Goal: Navigation & Orientation: Find specific page/section

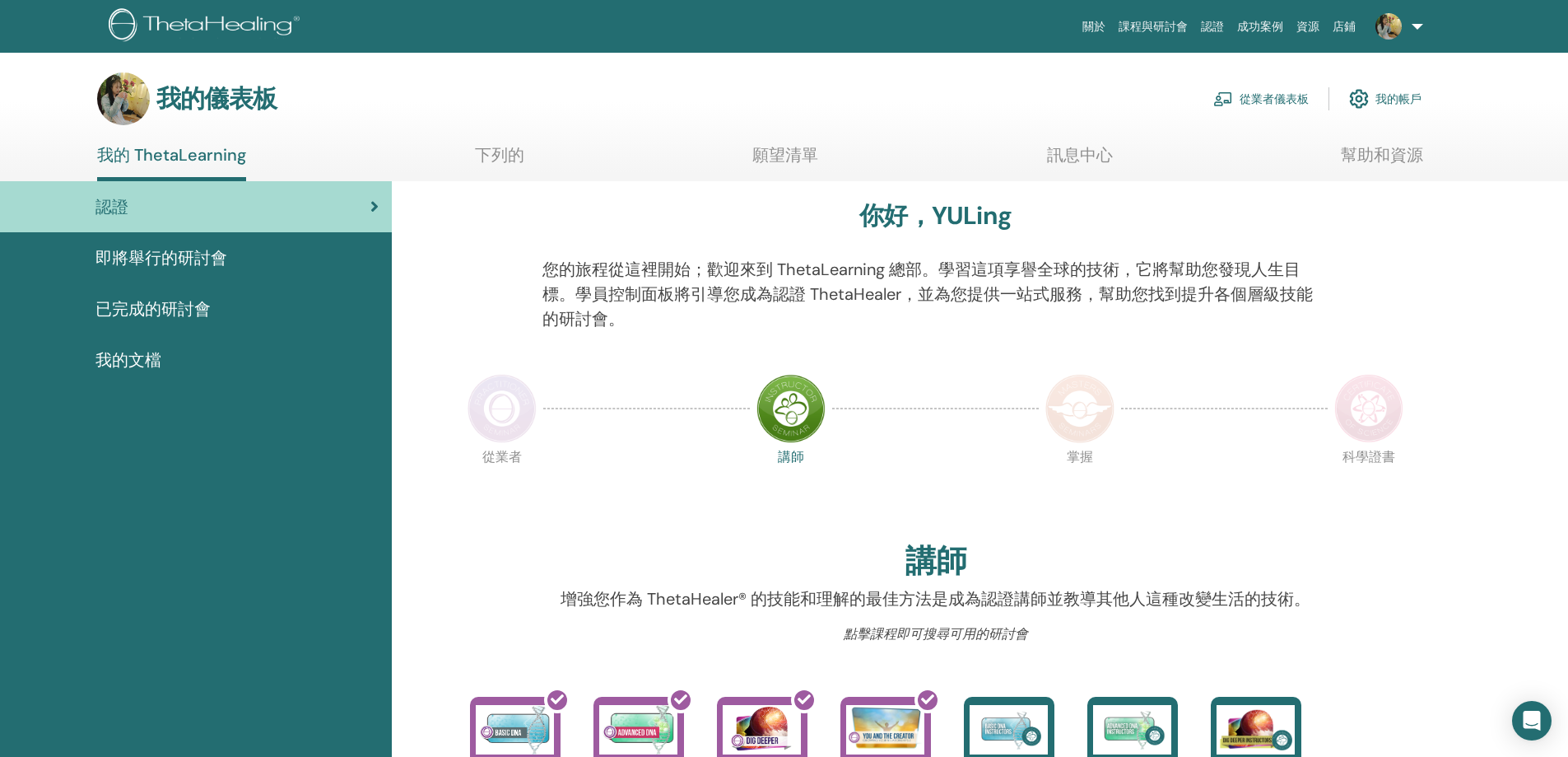
click at [153, 252] on font "即將舉行的研討會" at bounding box center [161, 258] width 132 height 21
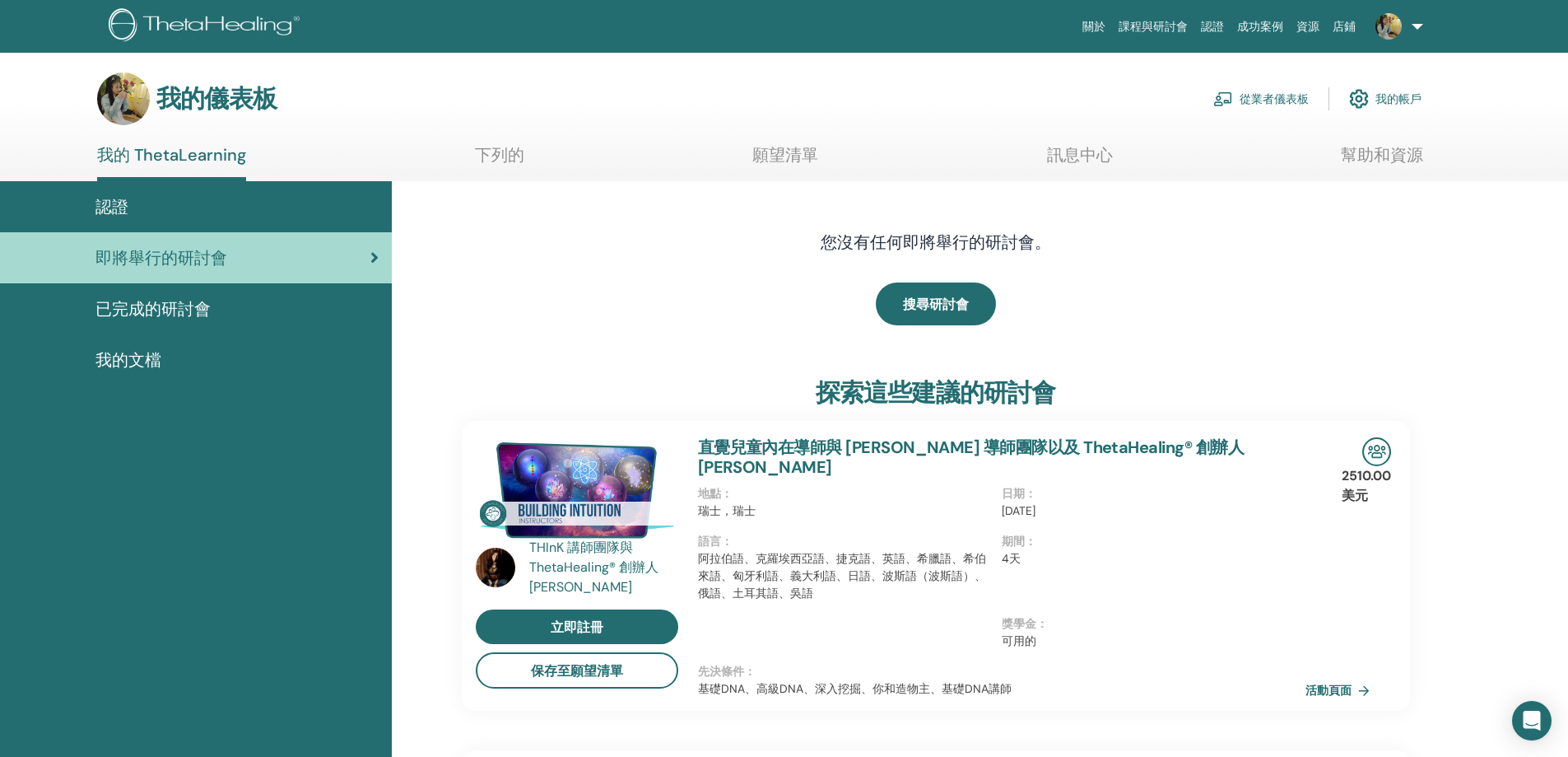
click at [162, 319] on font "已完成的研討會" at bounding box center [153, 309] width 116 height 21
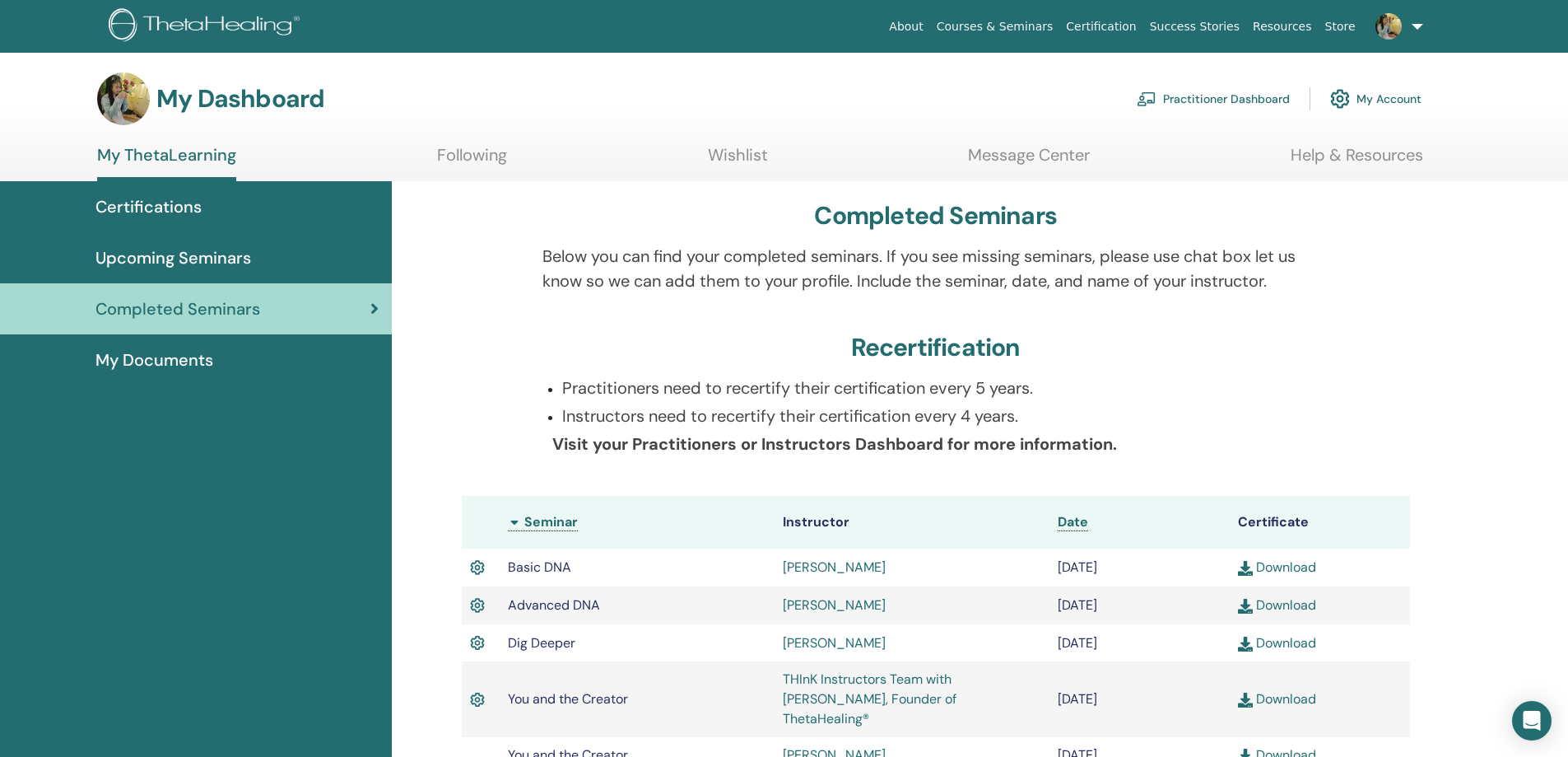
drag, startPoint x: 1142, startPoint y: 65, endPoint x: 1325, endPoint y: 342, distance: 332.0
click at [1325, 342] on div "Recertification" at bounding box center [936, 351] width 948 height 36
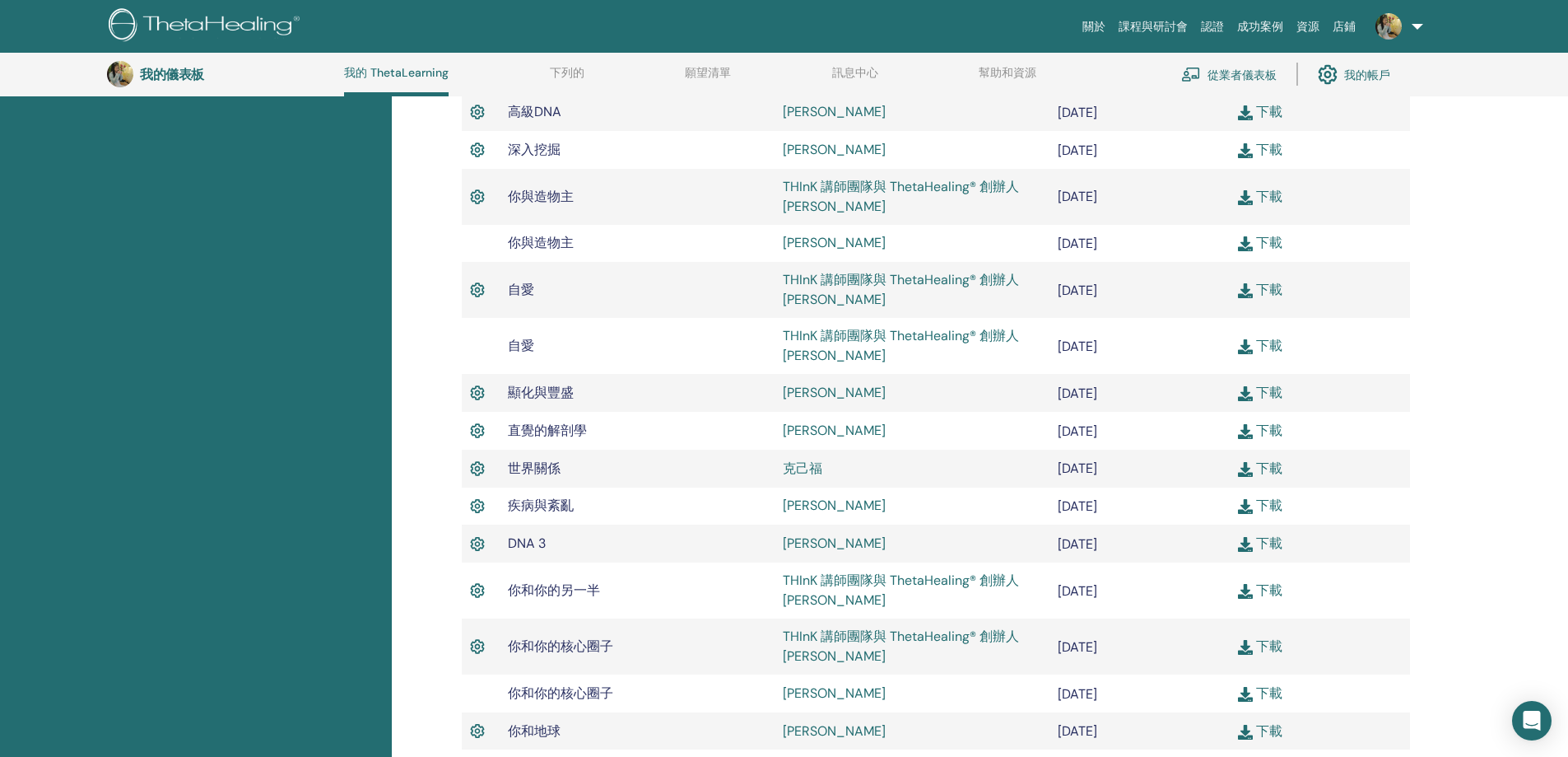
scroll to position [126, 0]
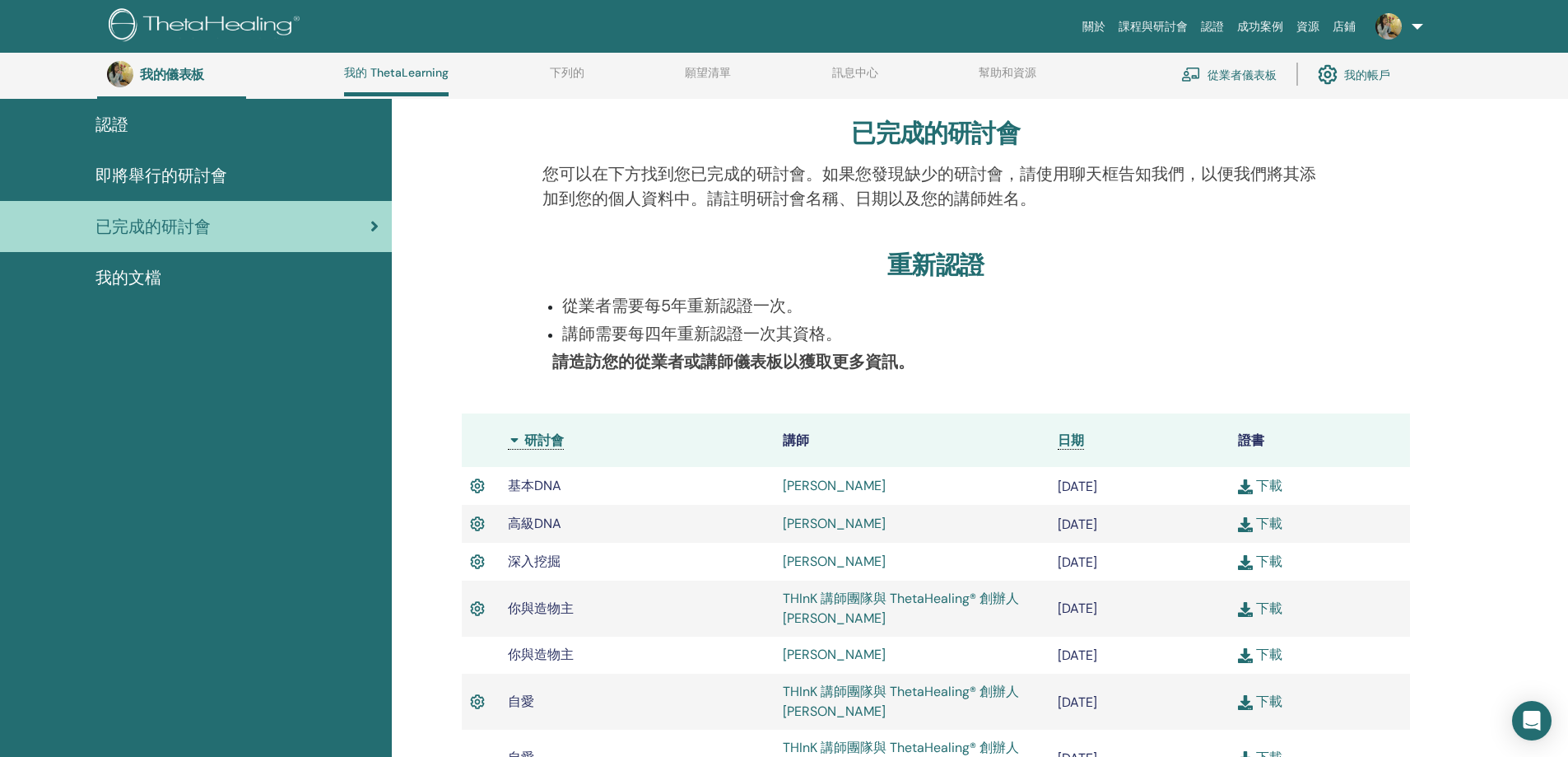
click at [890, 329] on p "講師需要每四年重新認證一次其資格。" at bounding box center [946, 334] width 766 height 25
drag, startPoint x: 569, startPoint y: 329, endPoint x: 868, endPoint y: 342, distance: 299.3
click at [868, 342] on p "講師需要每四年重新認證一次其資格。" at bounding box center [946, 334] width 766 height 25
drag, startPoint x: 561, startPoint y: 306, endPoint x: 916, endPoint y: 378, distance: 362.2
click at [916, 378] on div "從業者需要每5年重新認證一次。 講師需要每四年重新認證一次其資格。 請造訪您的從業者或講師儀表板以獲取更多資訊。" at bounding box center [936, 344] width 811 height 101
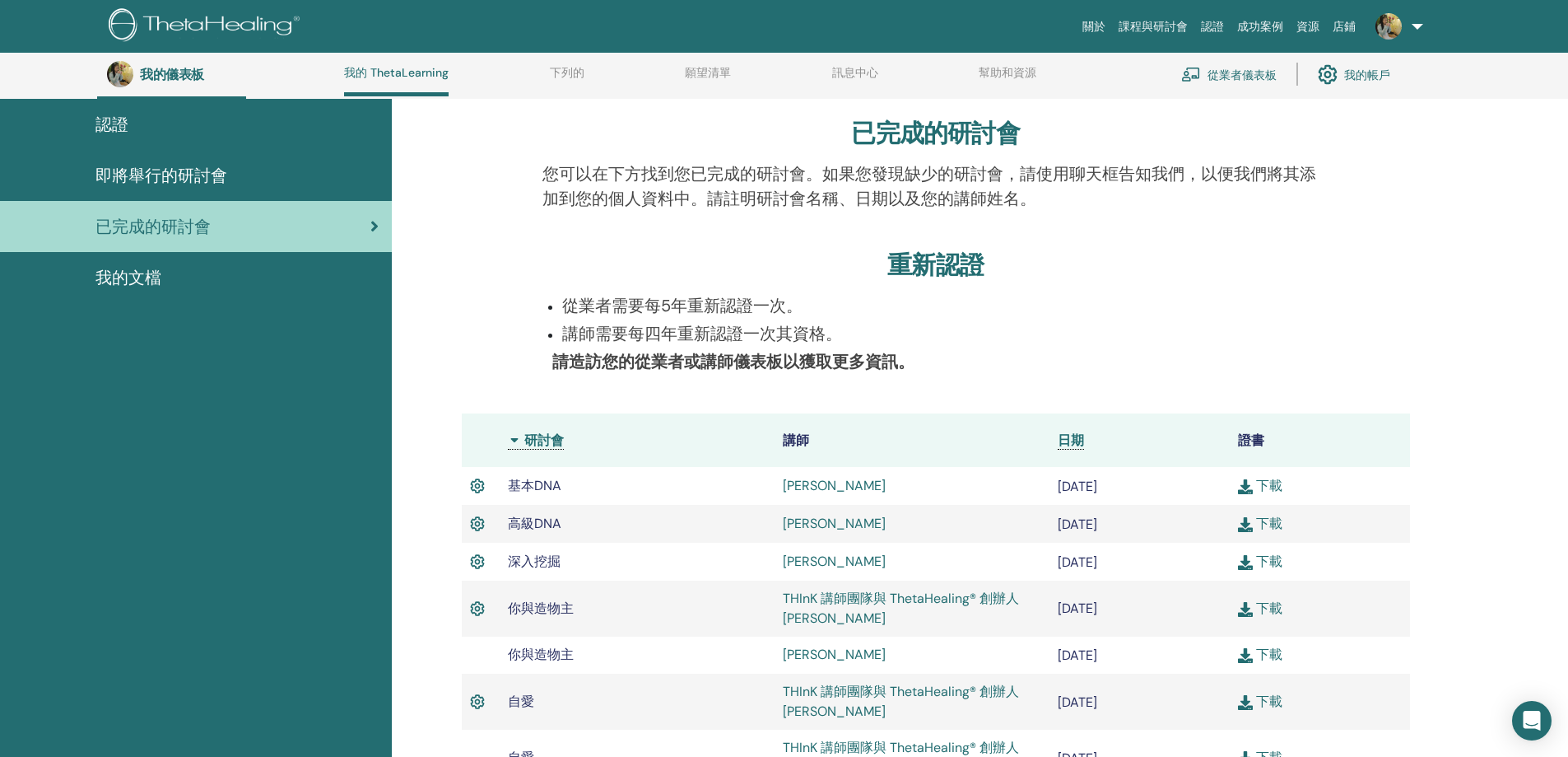
click at [874, 434] on th "講師" at bounding box center [912, 440] width 275 height 54
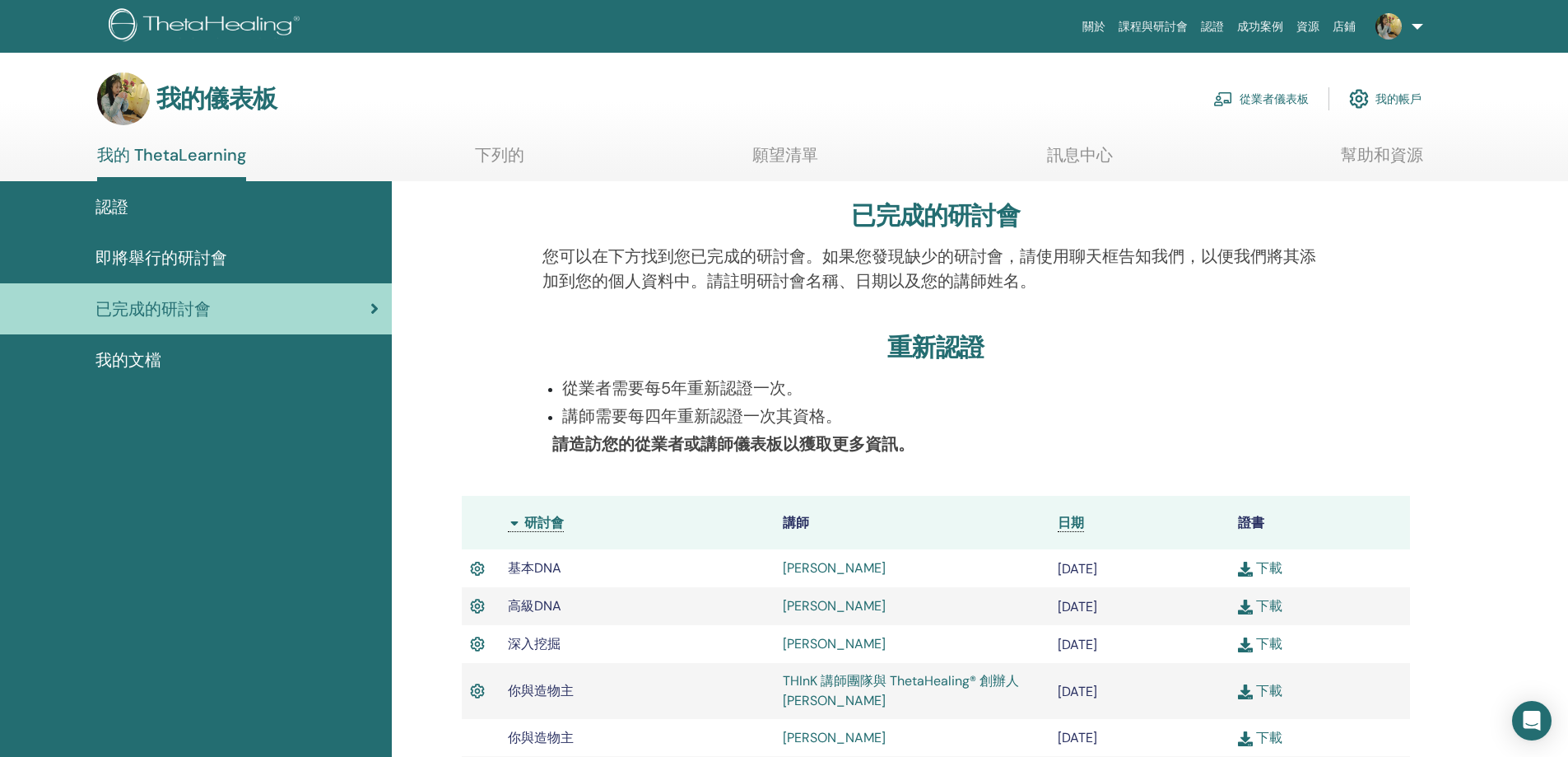
click at [1410, 154] on font "幫助和資源" at bounding box center [1382, 155] width 82 height 21
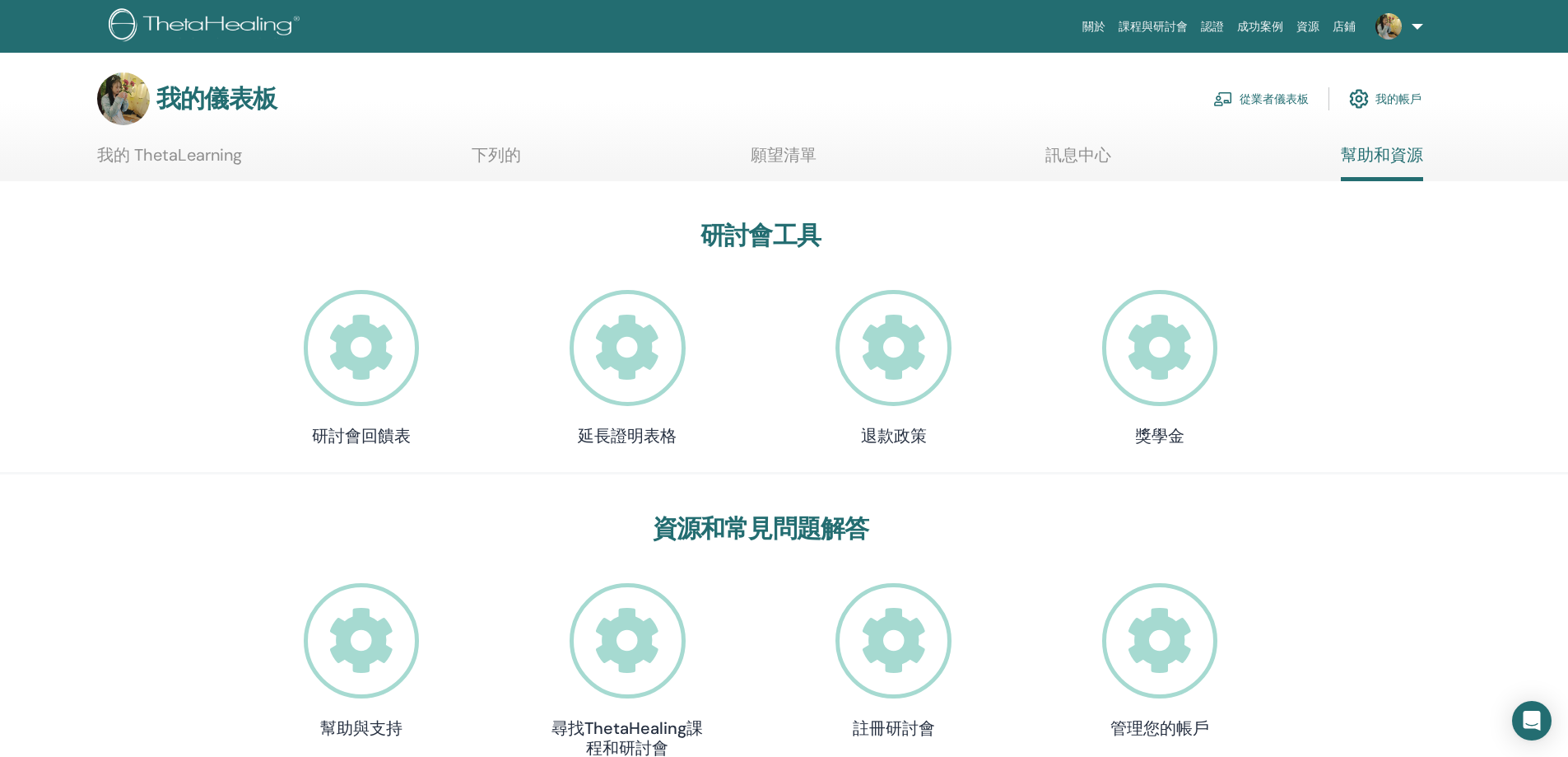
click at [118, 165] on link "我的 ThetaLearning" at bounding box center [170, 161] width 145 height 32
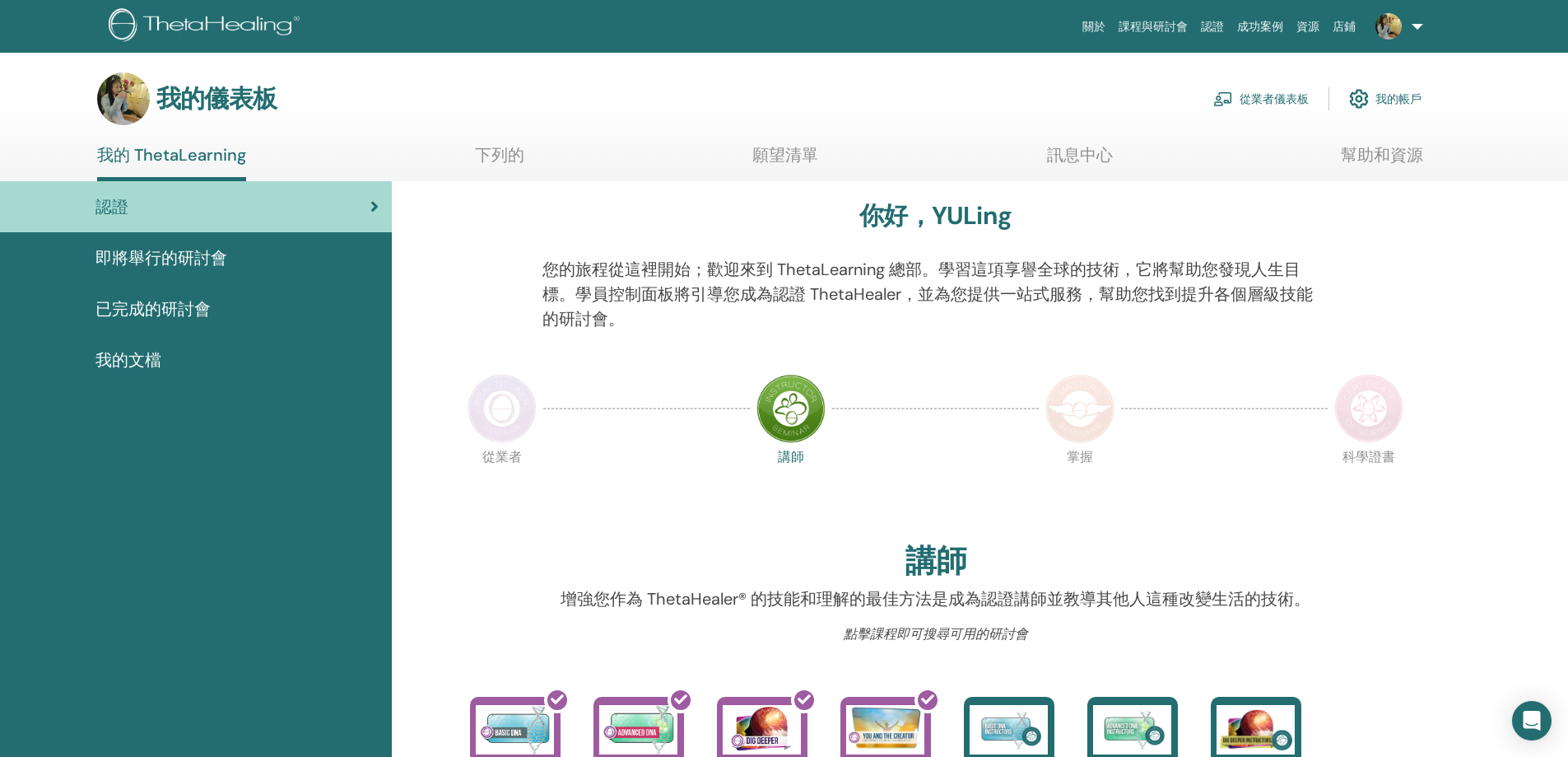
click at [1065, 155] on font "訊息中心" at bounding box center [1080, 155] width 66 height 21
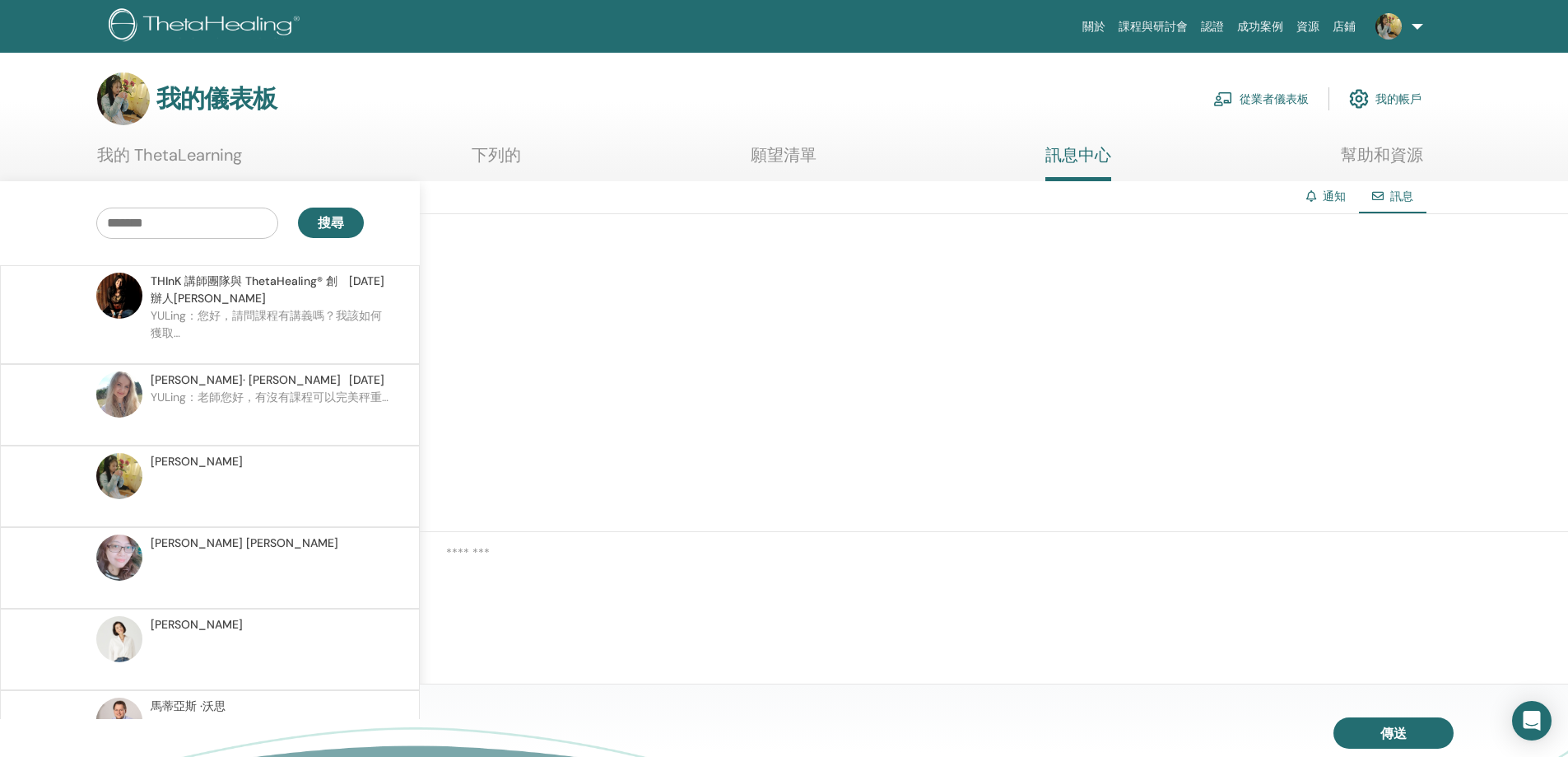
click at [146, 154] on font "我的 ThetaLearning" at bounding box center [170, 155] width 145 height 21
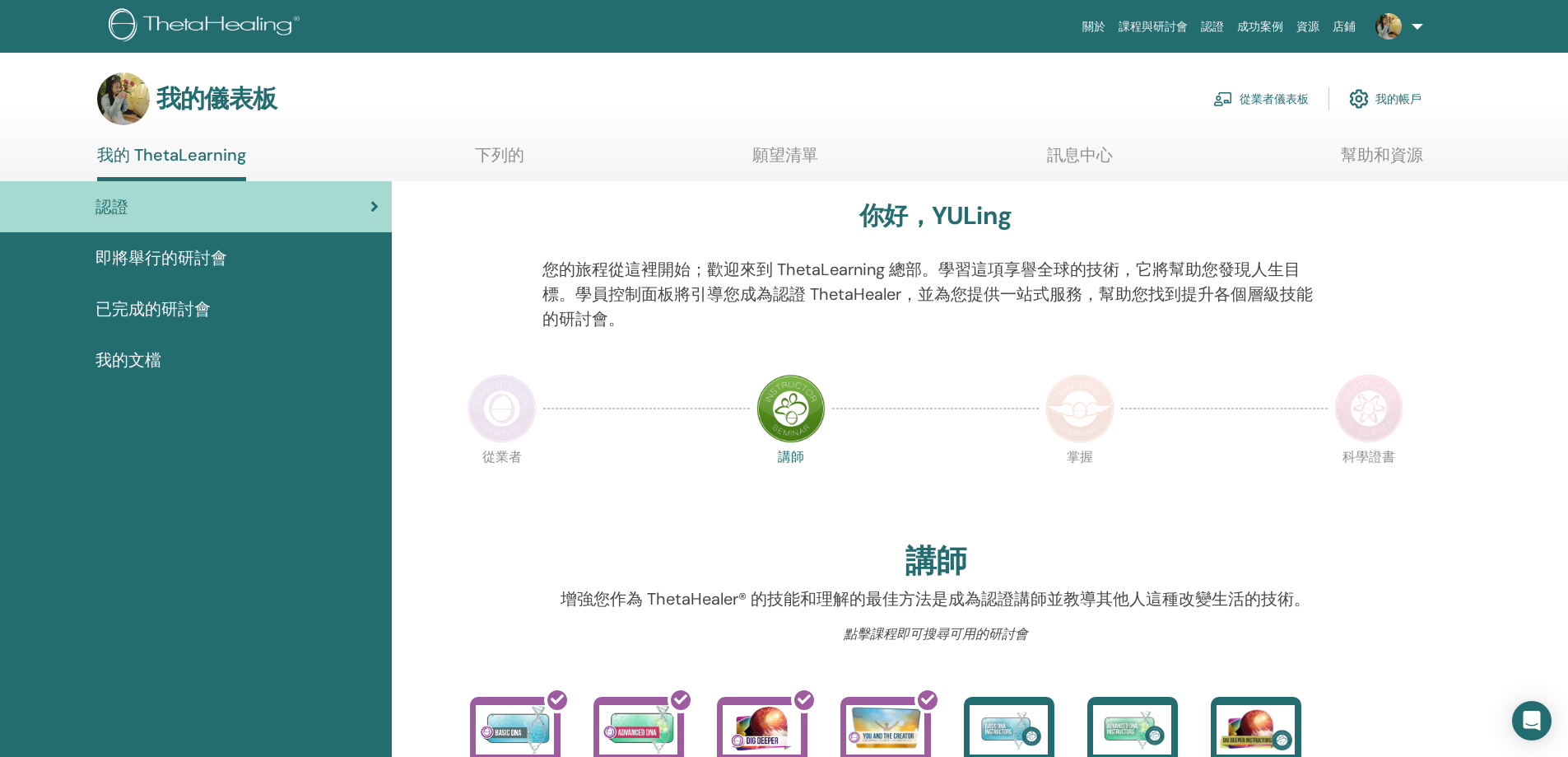
click at [189, 269] on span "即將舉行的研討會" at bounding box center [161, 258] width 132 height 25
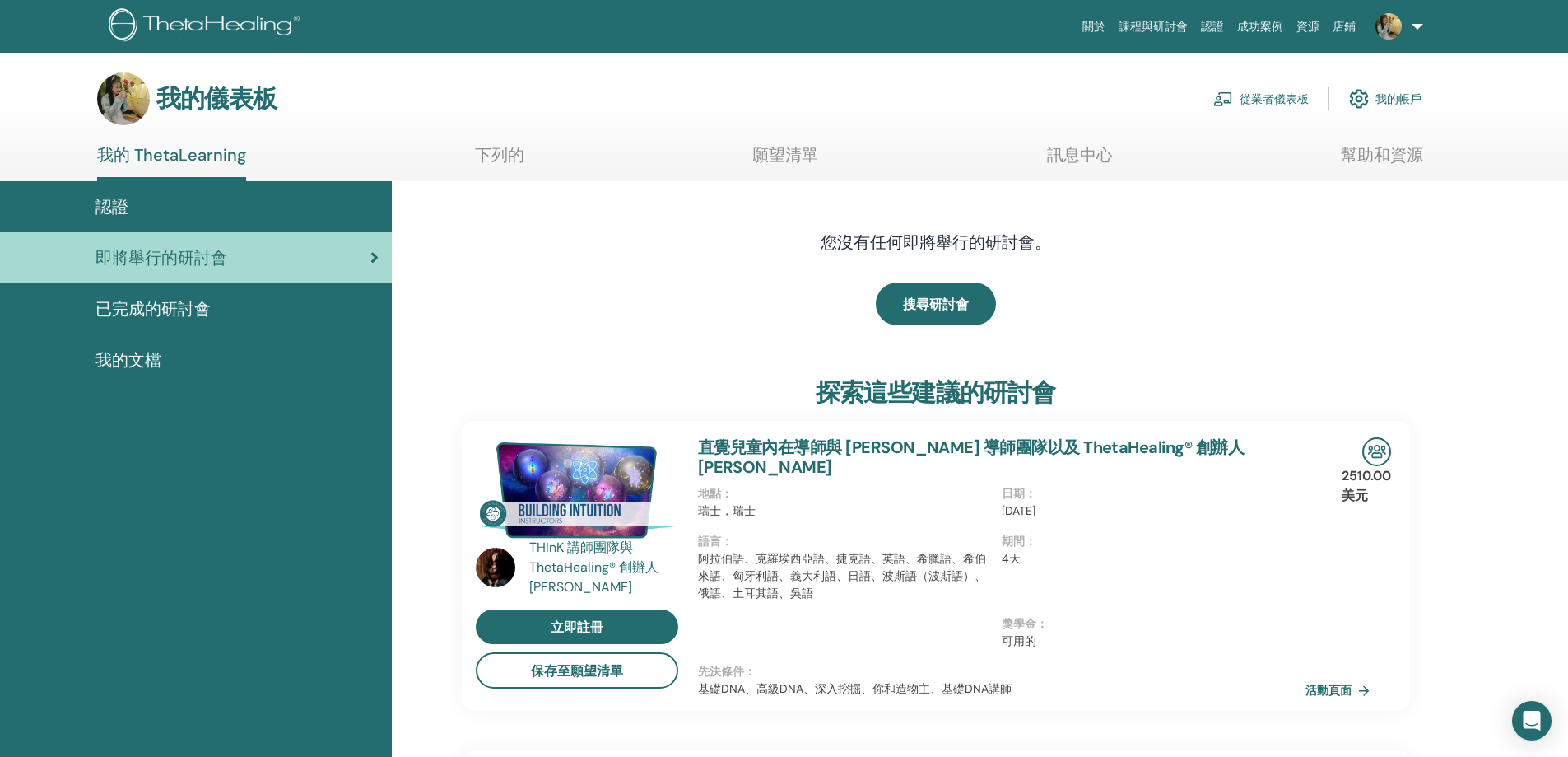
click at [247, 329] on link "已完成的研討會" at bounding box center [196, 309] width 392 height 51
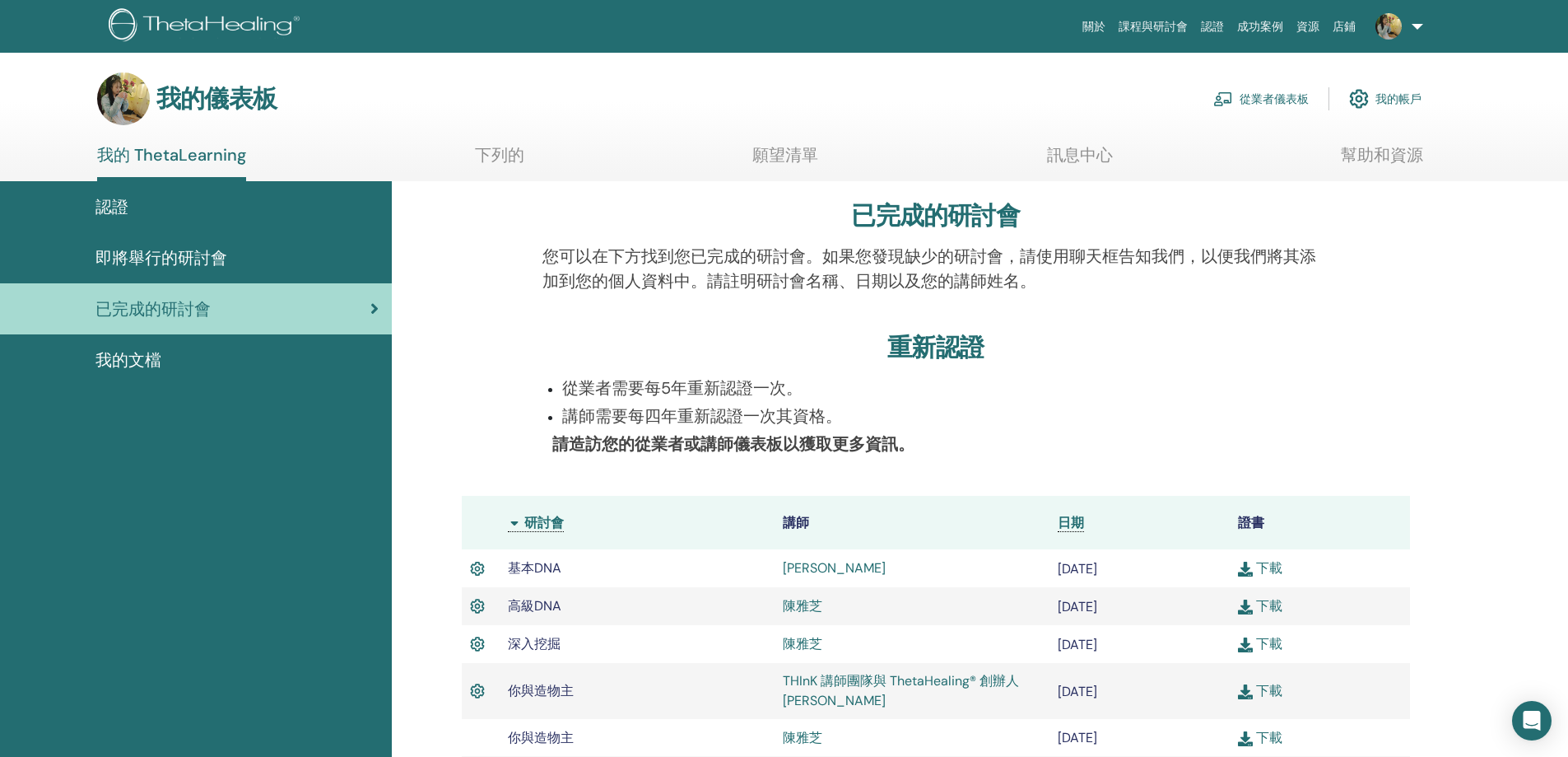
scroll to position [291, 0]
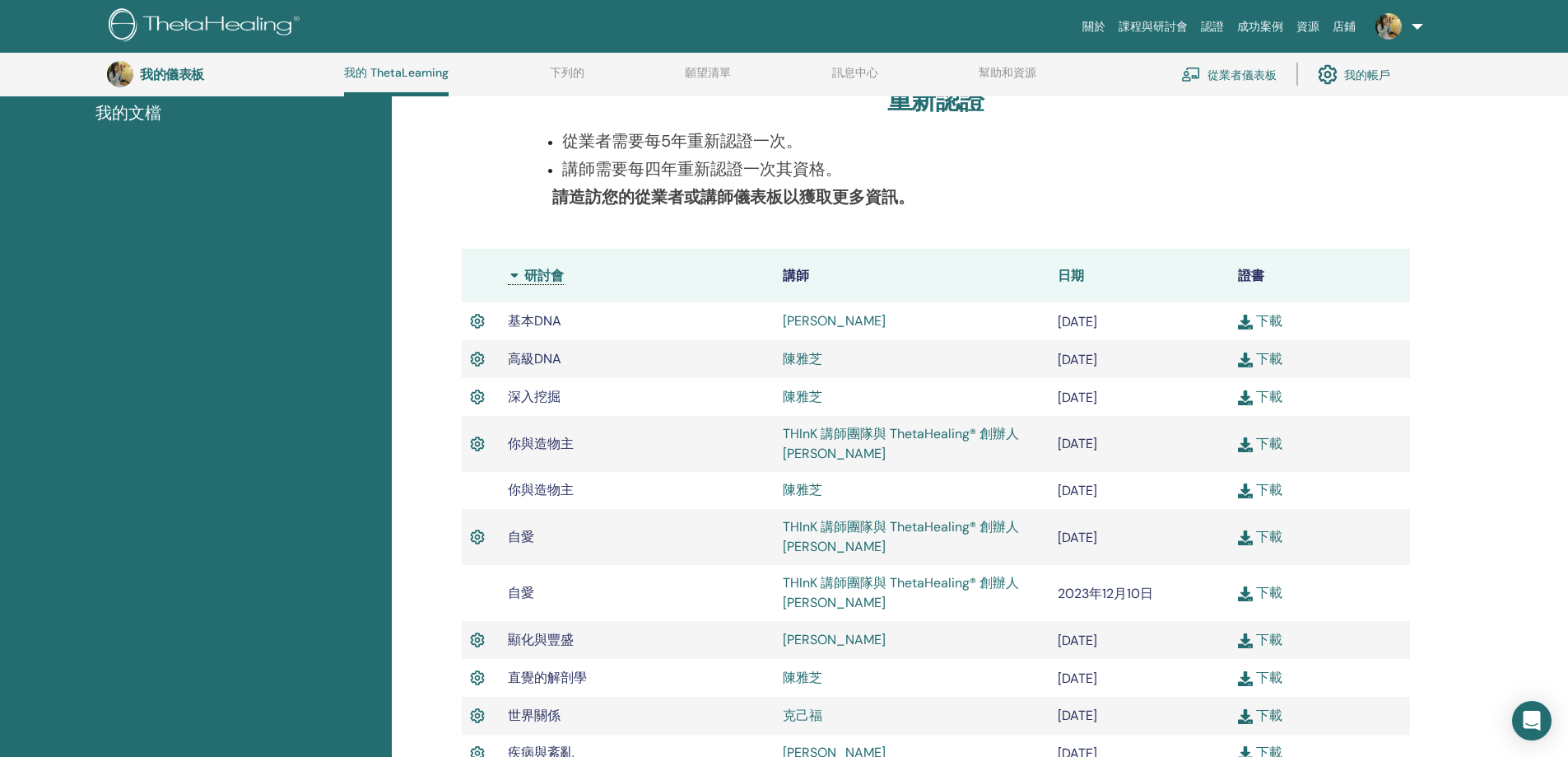
click at [1065, 275] on font "日期" at bounding box center [1071, 276] width 26 height 18
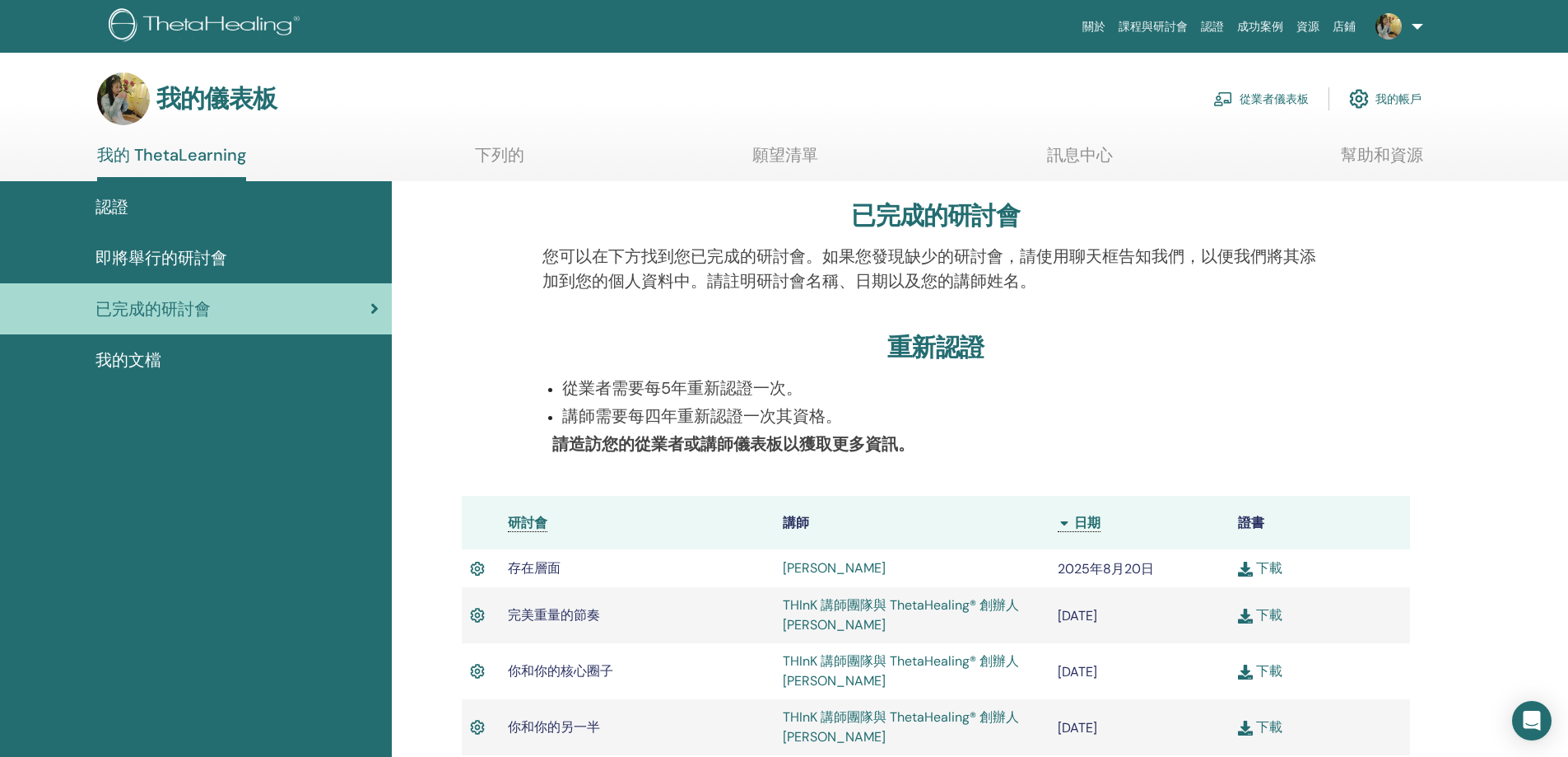
click at [1278, 98] on font "從業者儀表板" at bounding box center [1274, 99] width 69 height 15
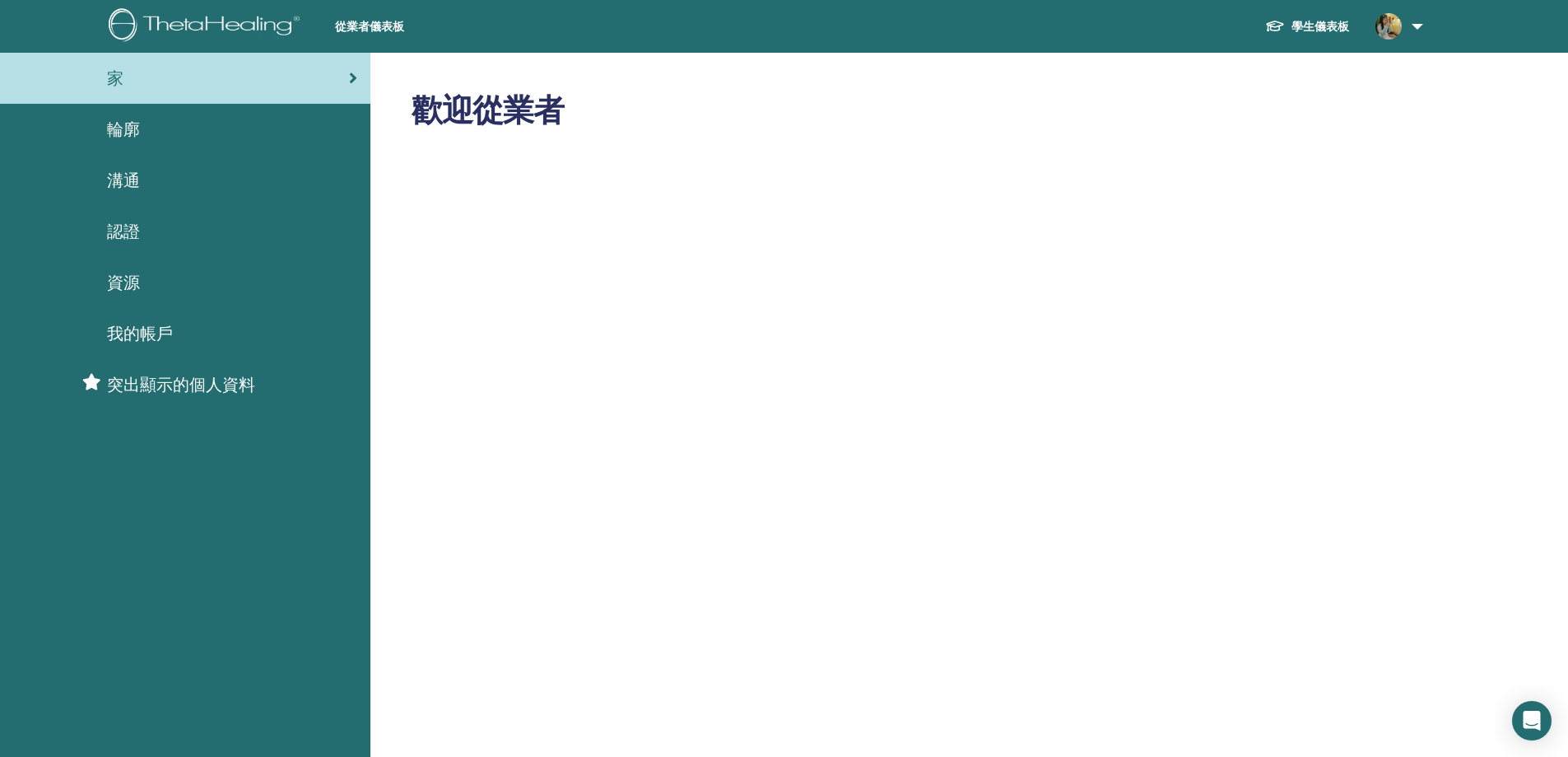
click at [225, 390] on font "突出顯示的個人資料" at bounding box center [181, 384] width 148 height 21
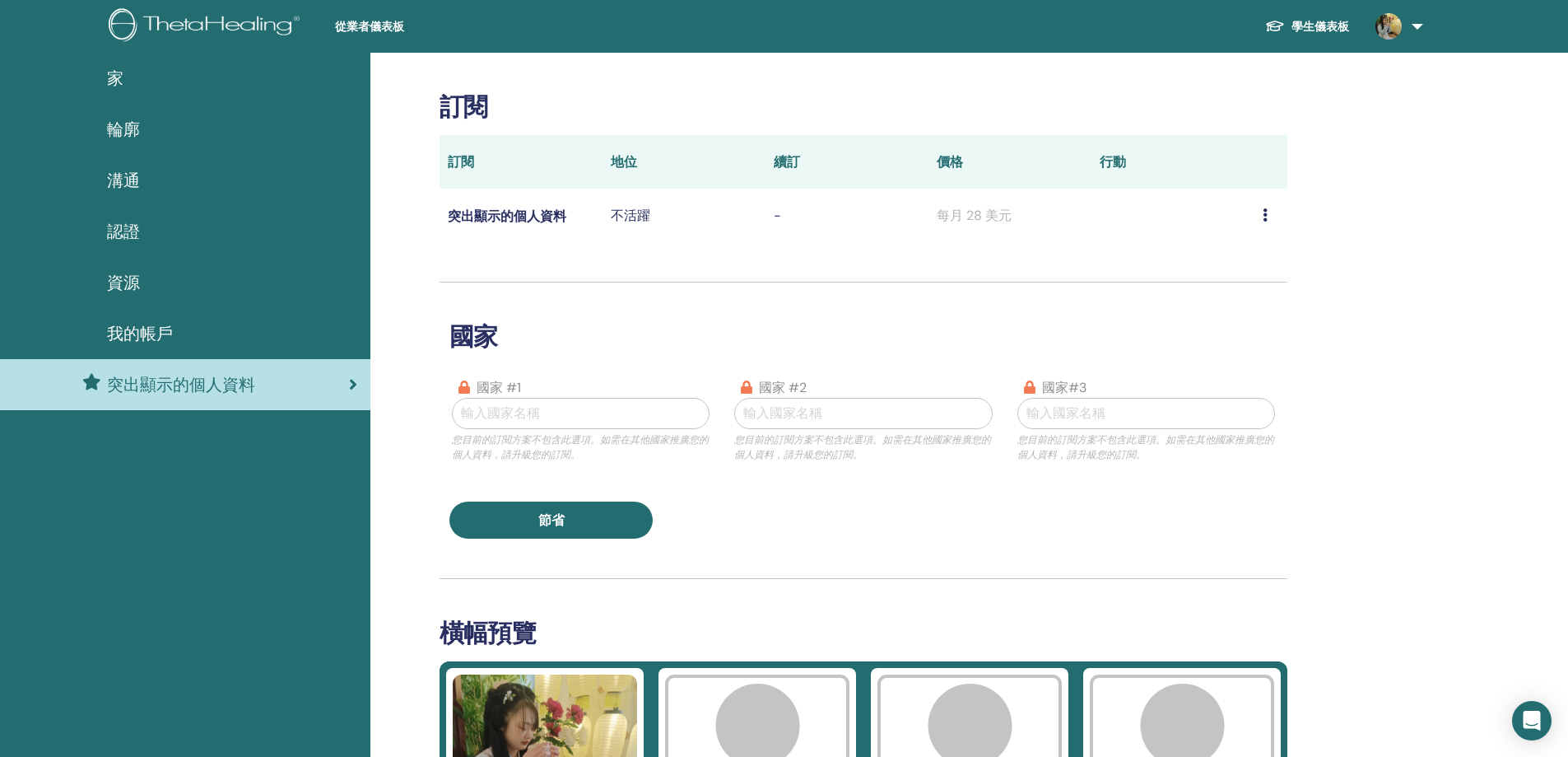
click at [186, 337] on div "我的帳戶" at bounding box center [185, 334] width 344 height 25
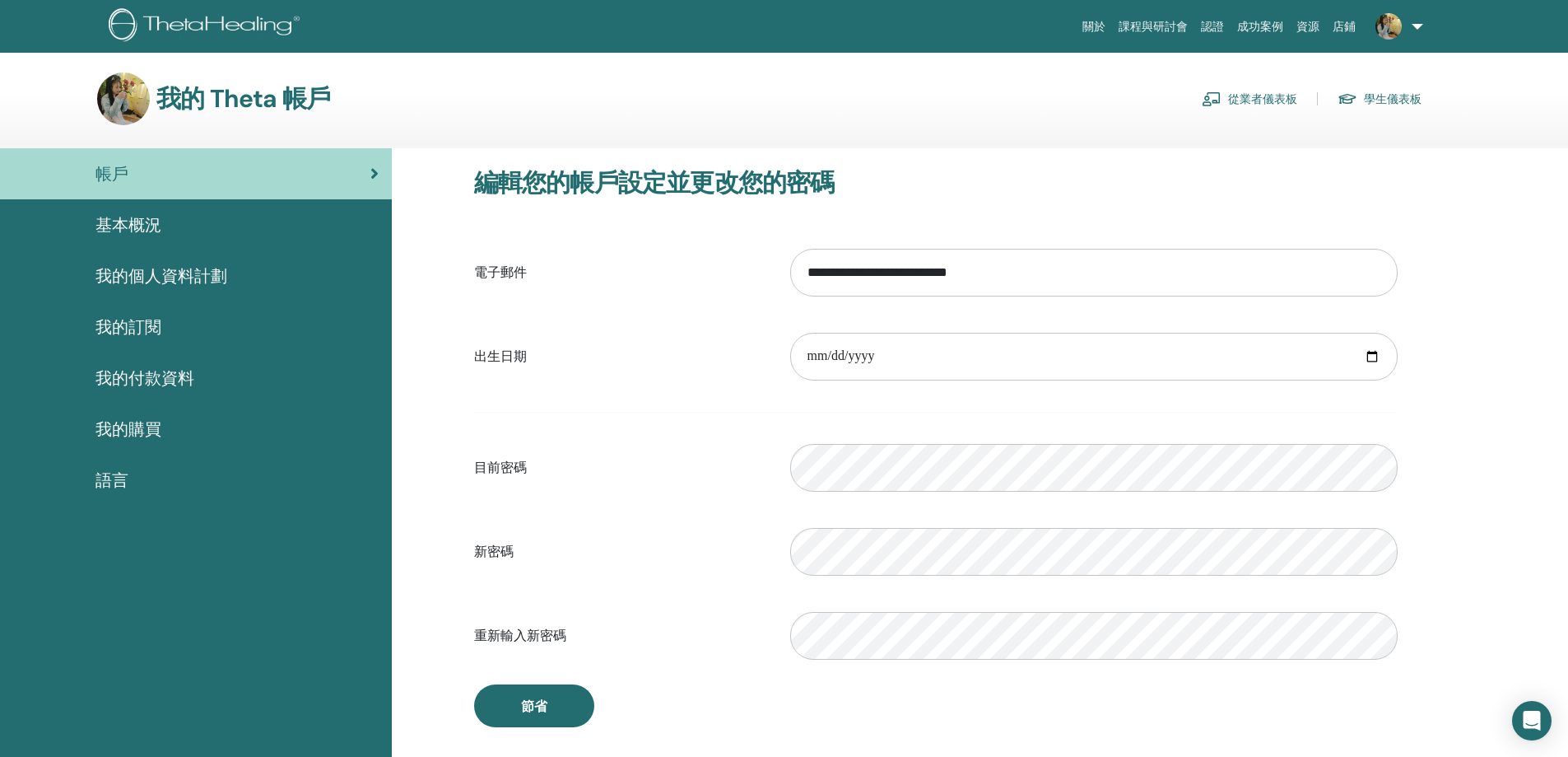
click at [205, 279] on font "我的個人資料計劃" at bounding box center [161, 276] width 132 height 21
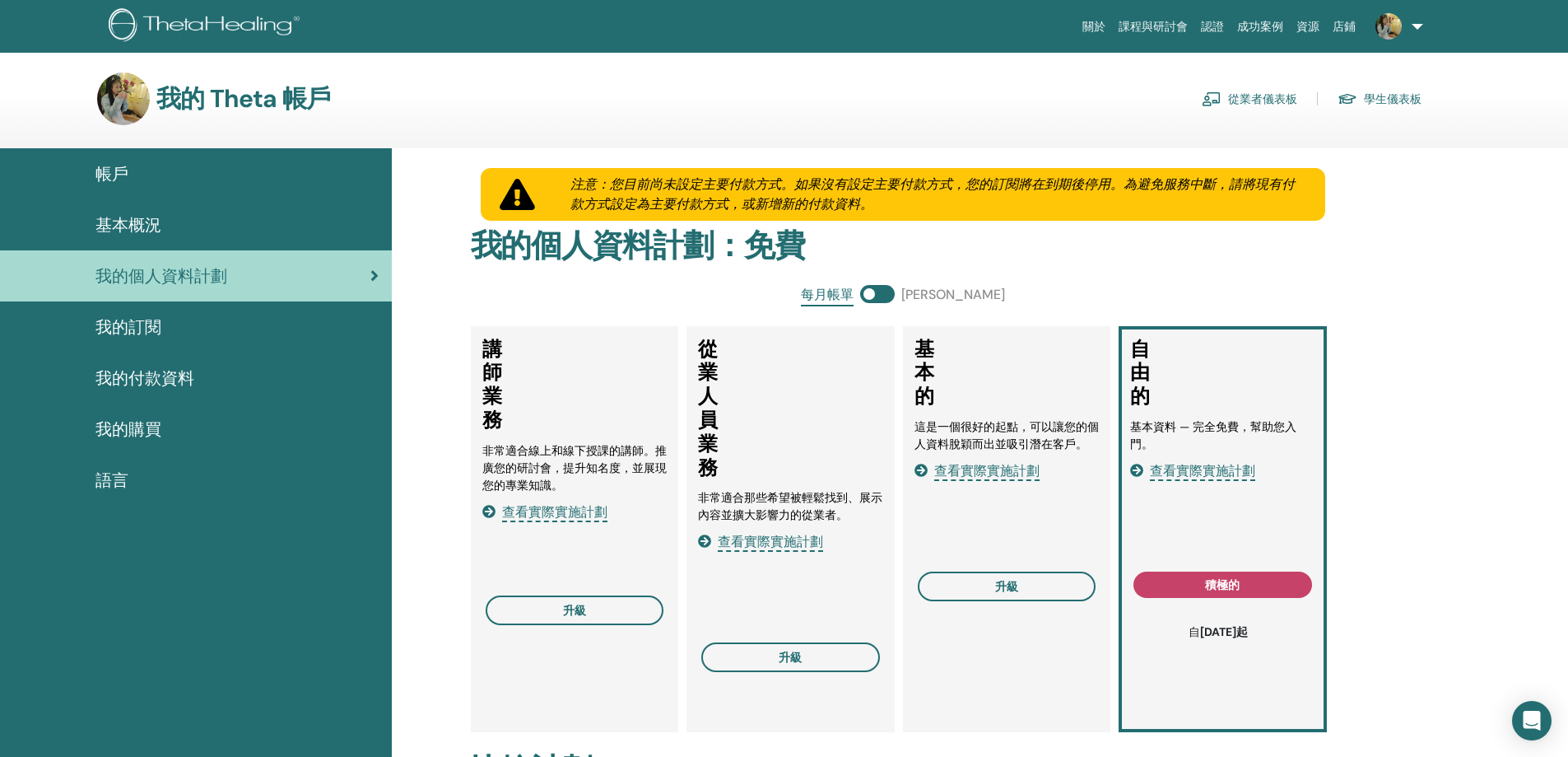
scroll to position [82, 0]
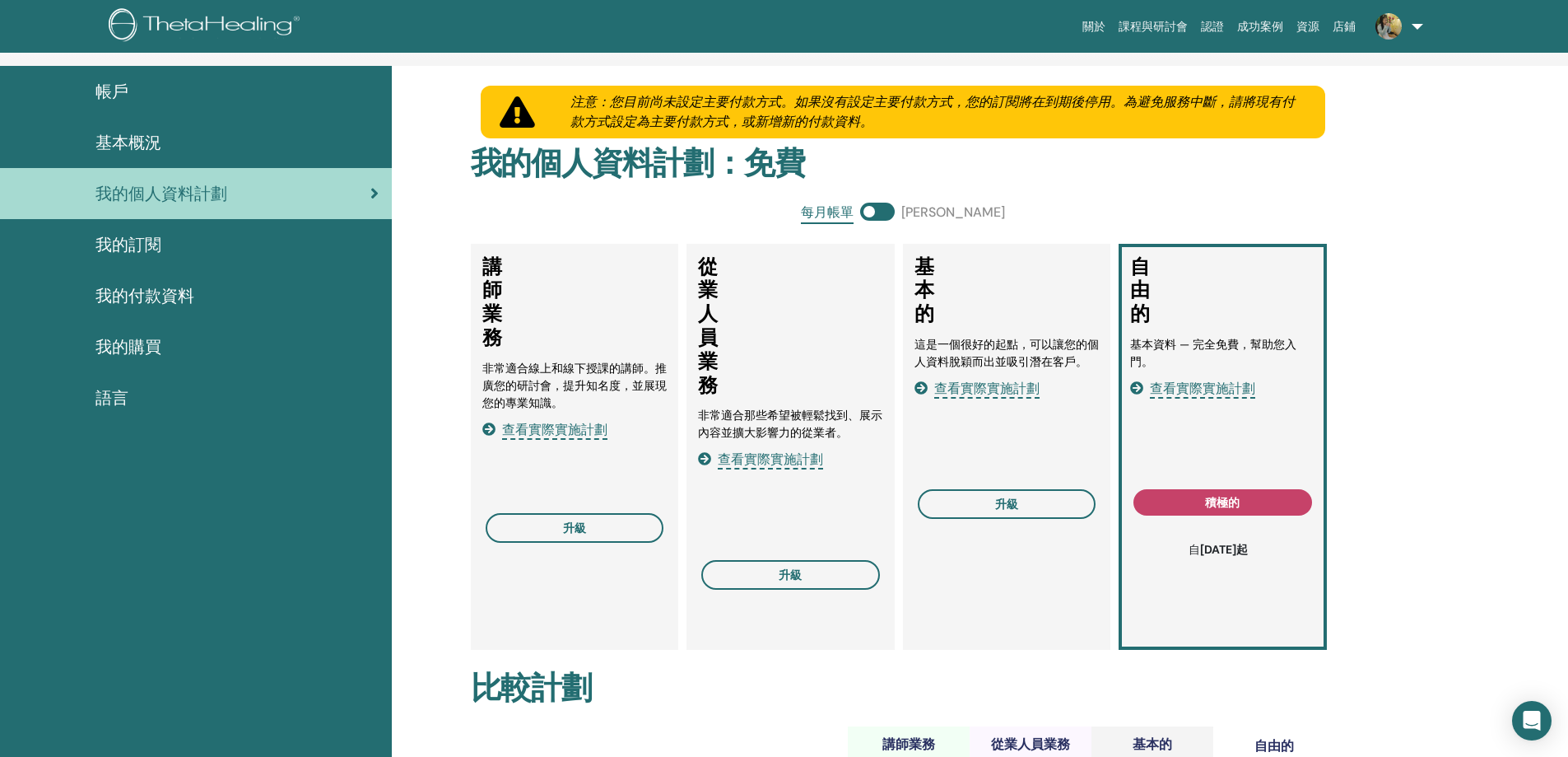
click at [1242, 495] on button "積極的" at bounding box center [1223, 503] width 178 height 26
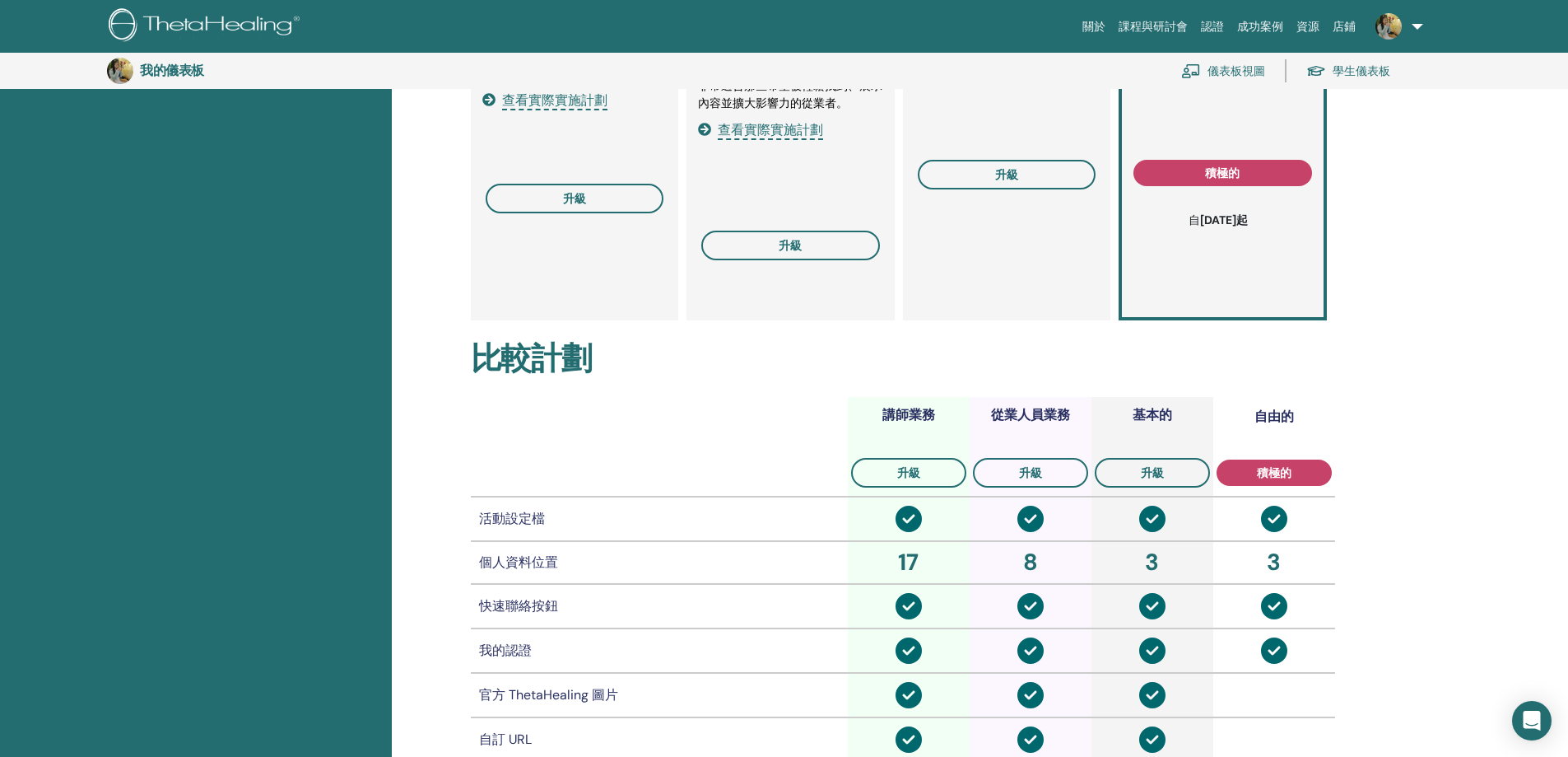
scroll to position [118, 0]
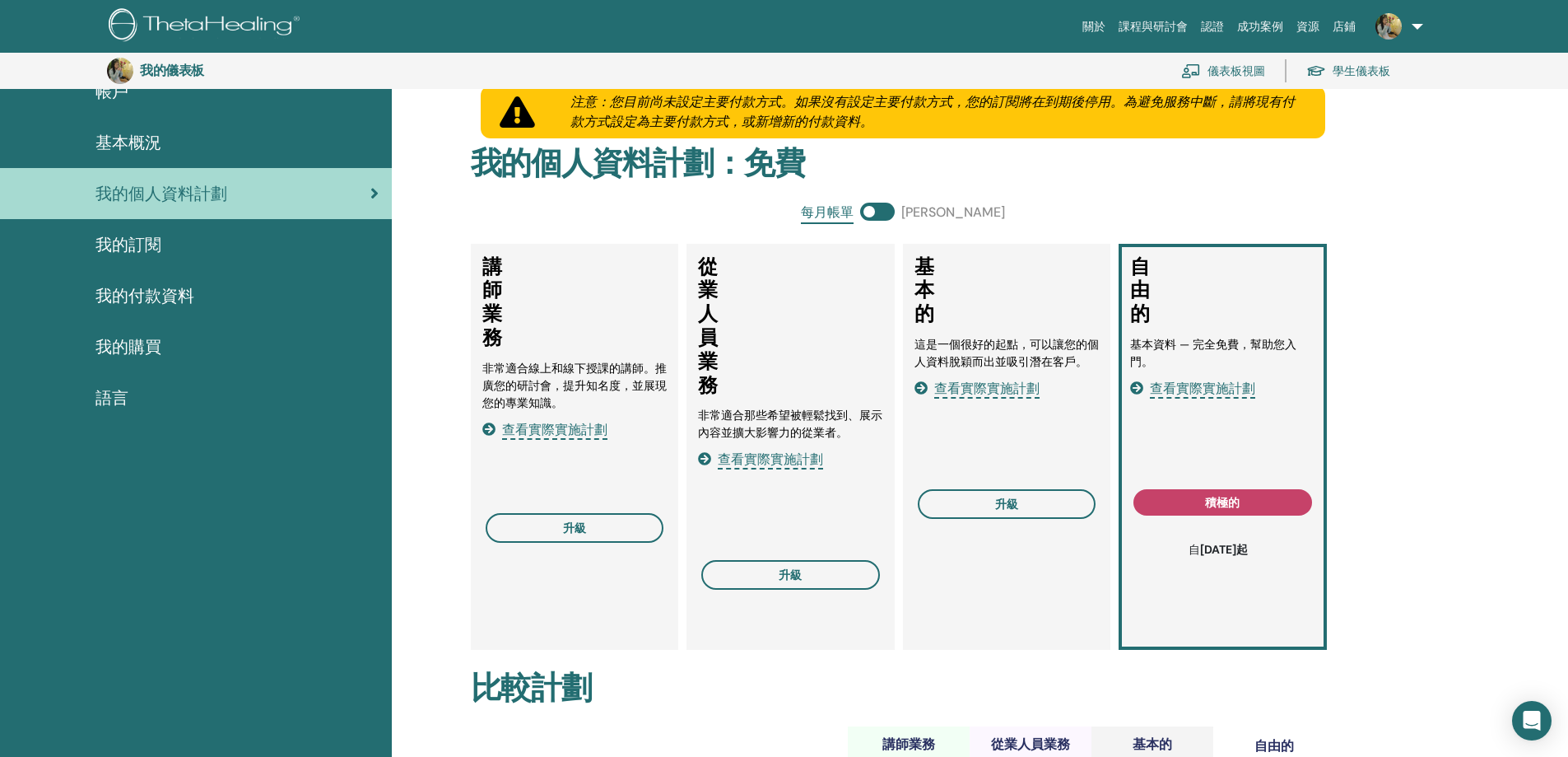
click at [228, 149] on div "基本概況" at bounding box center [196, 142] width 366 height 25
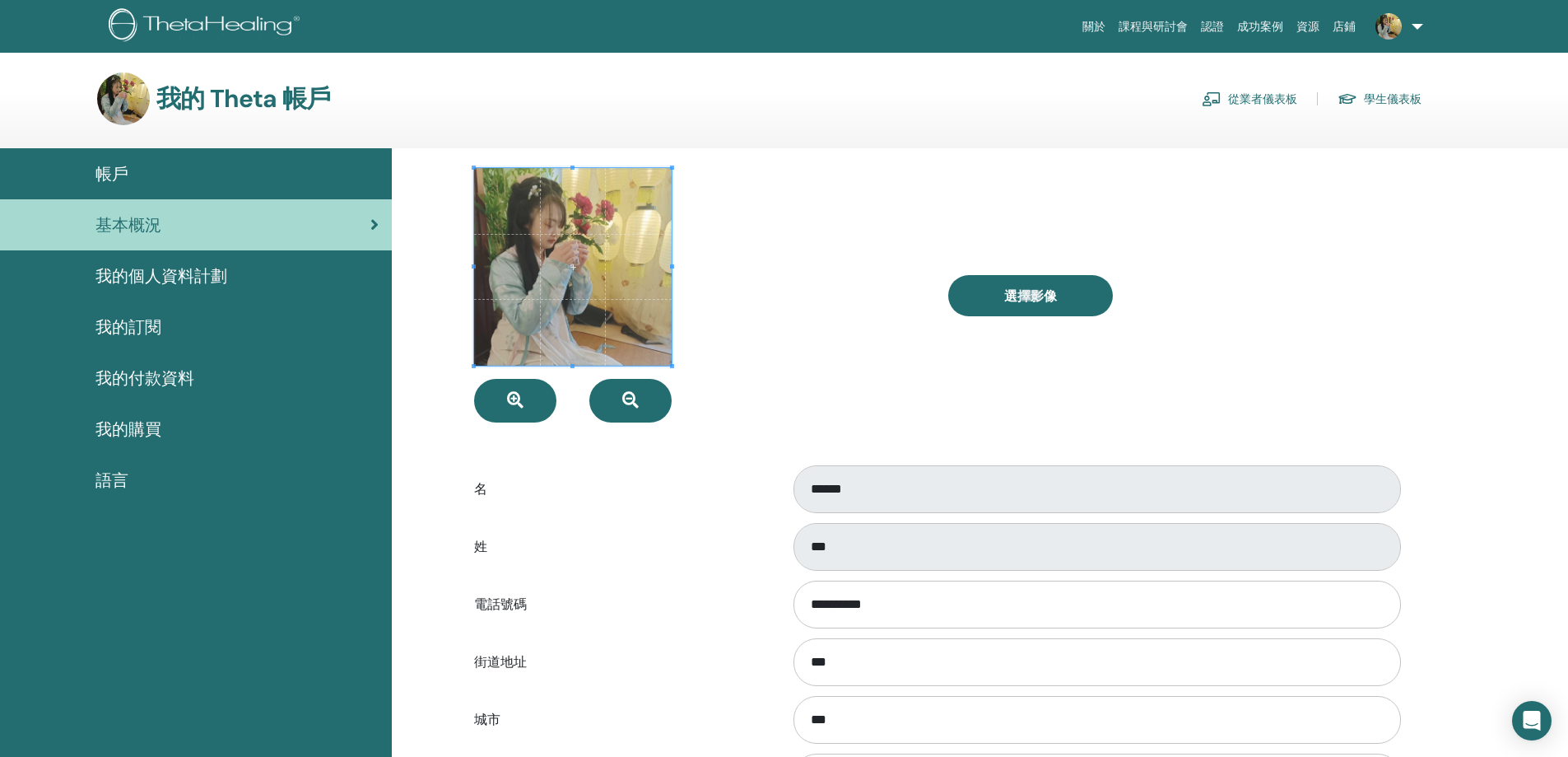
click at [223, 184] on div "帳戶" at bounding box center [196, 174] width 366 height 25
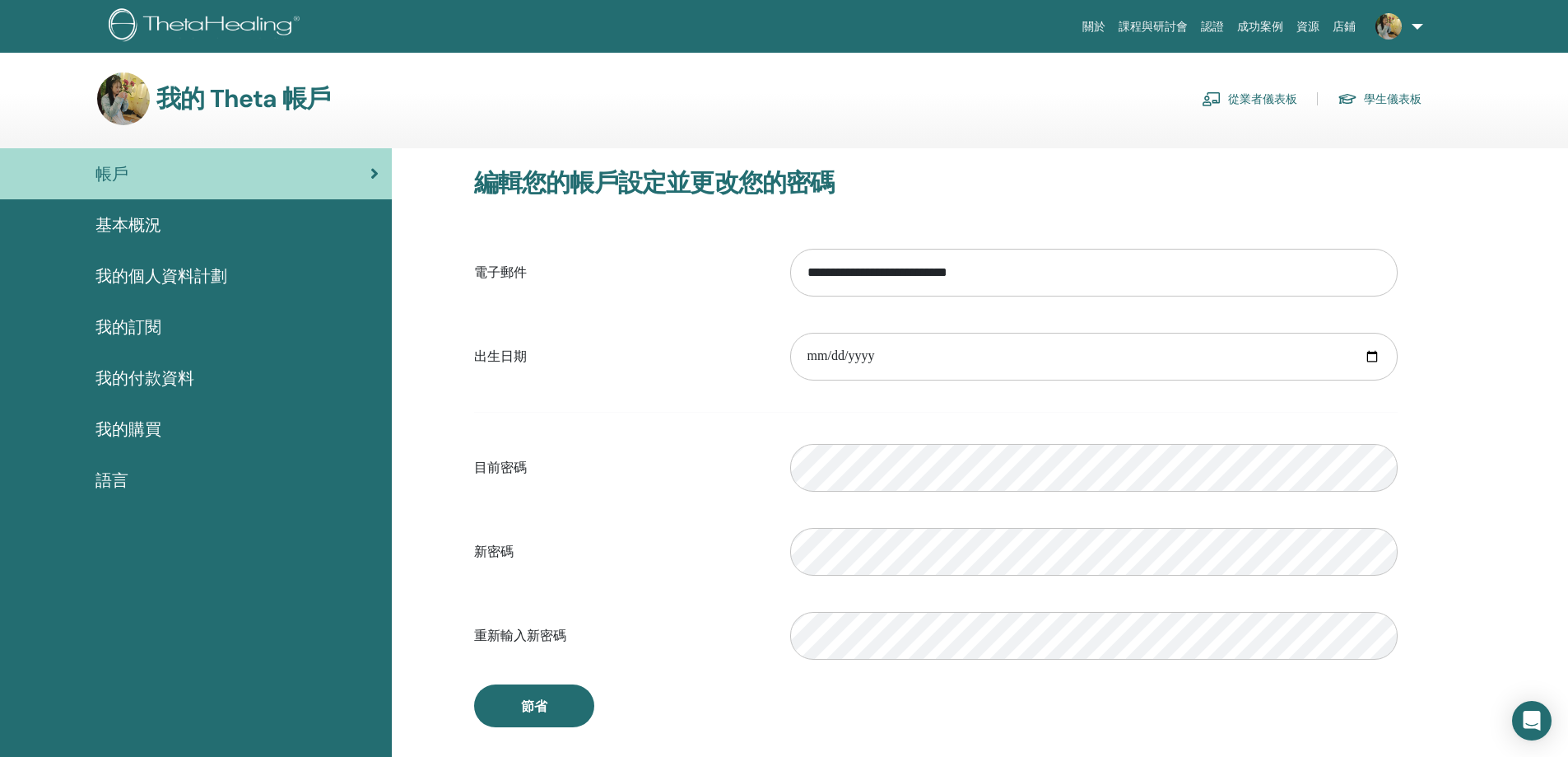
click at [226, 340] on link "我的訂閱" at bounding box center [196, 327] width 392 height 51
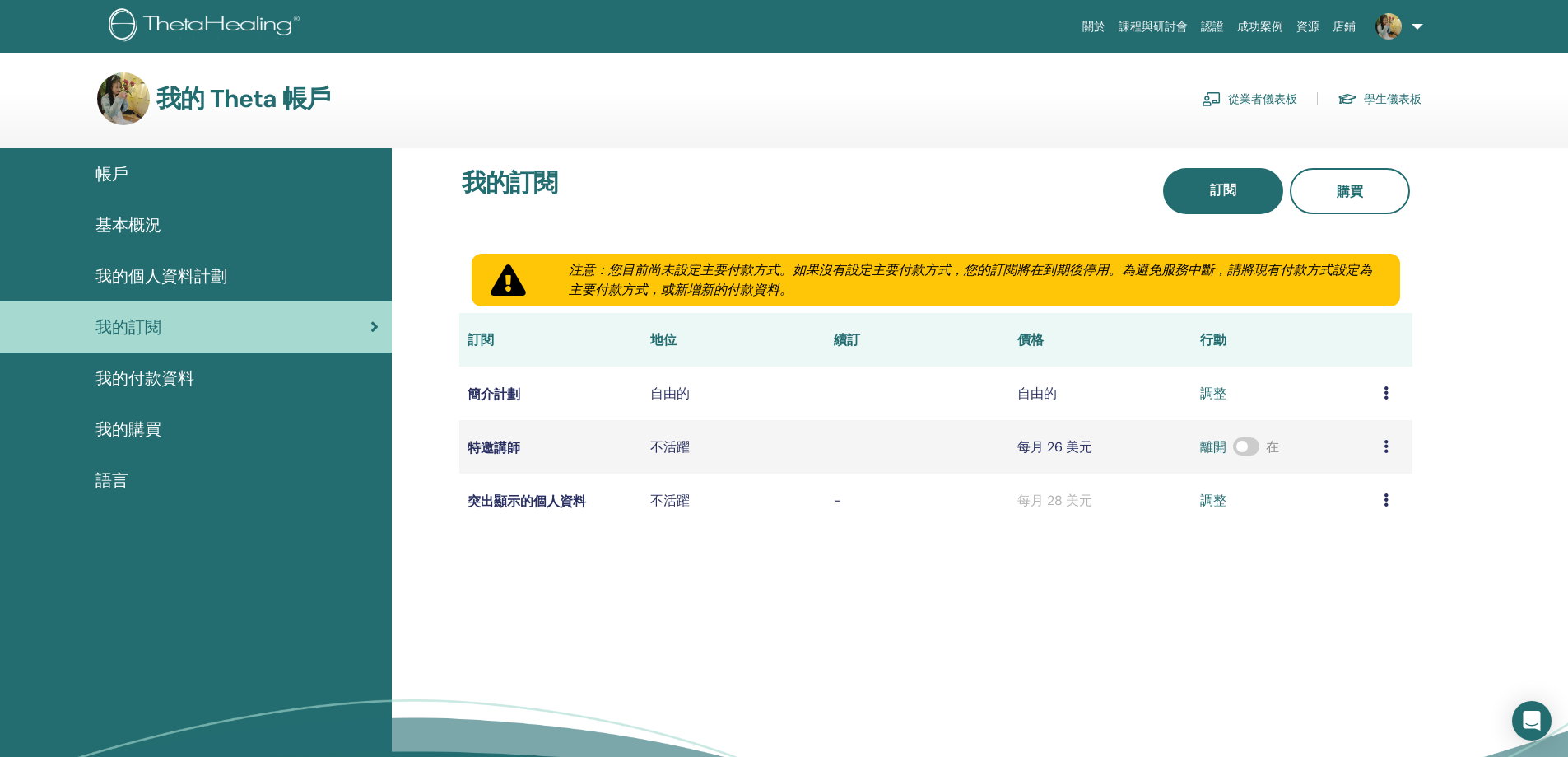
click at [1243, 94] on font "從業者儀表板" at bounding box center [1263, 99] width 69 height 15
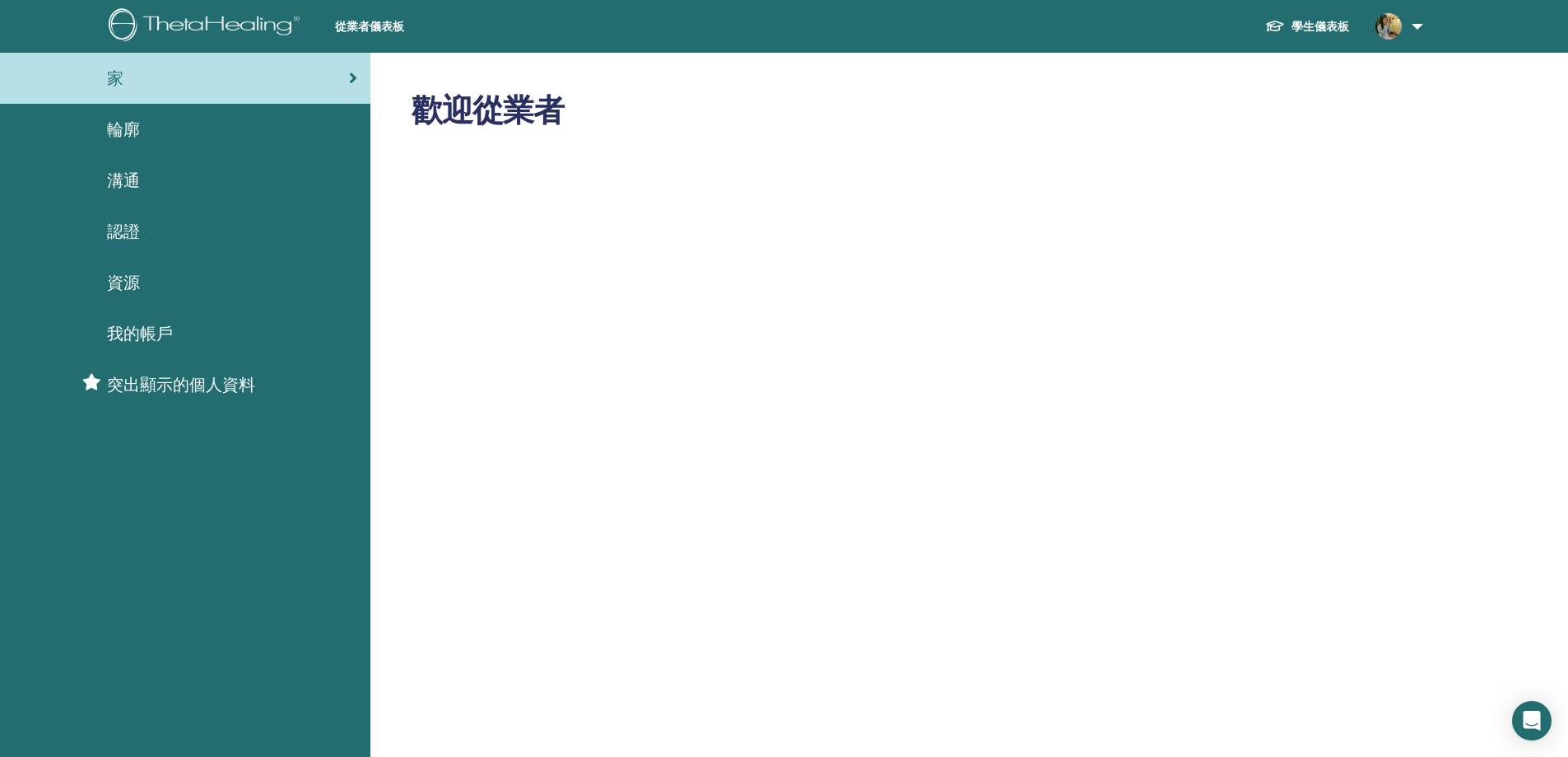
click at [142, 287] on div "資源" at bounding box center [185, 283] width 344 height 25
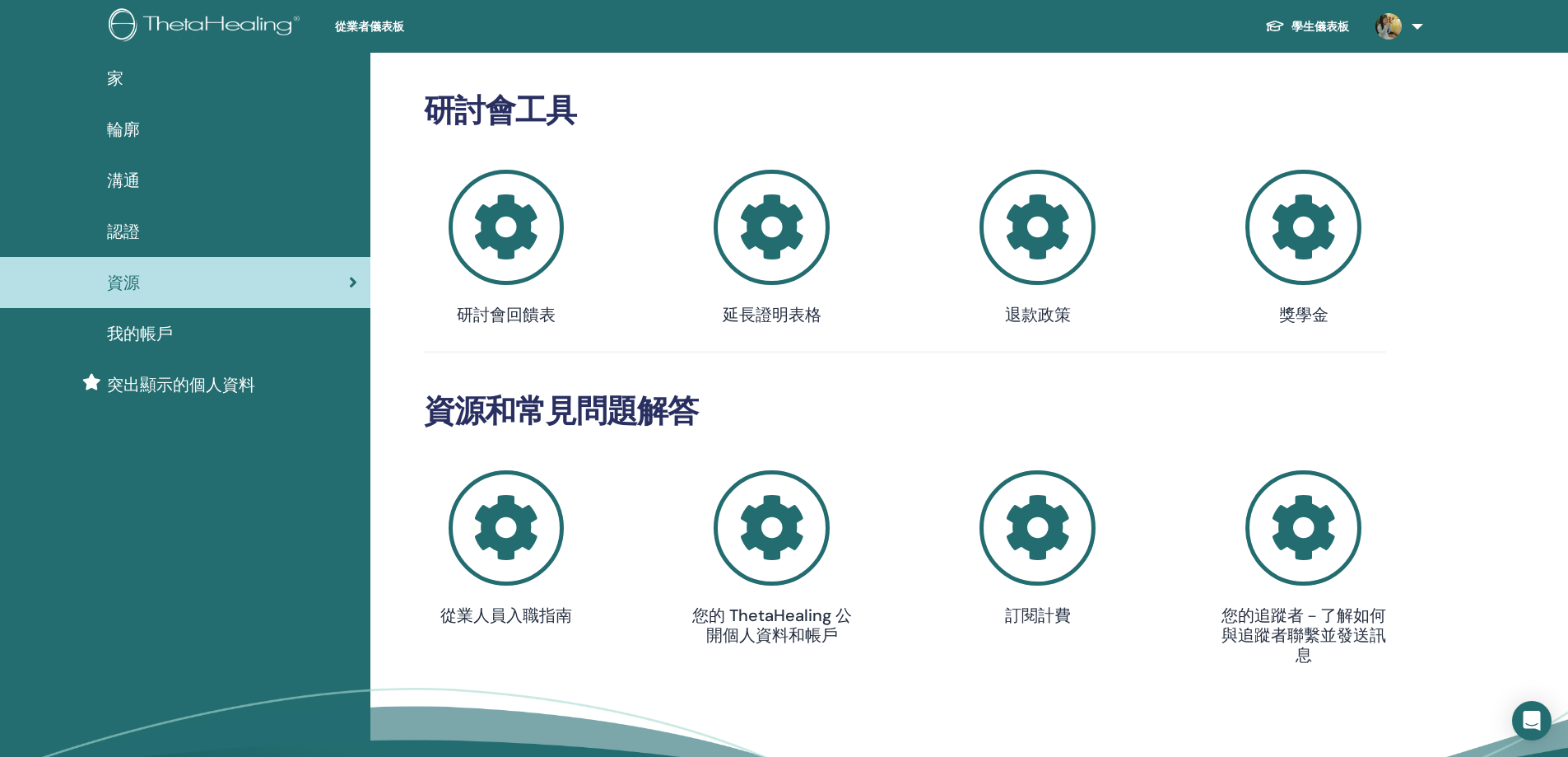
click at [214, 19] on img at bounding box center [207, 26] width 197 height 37
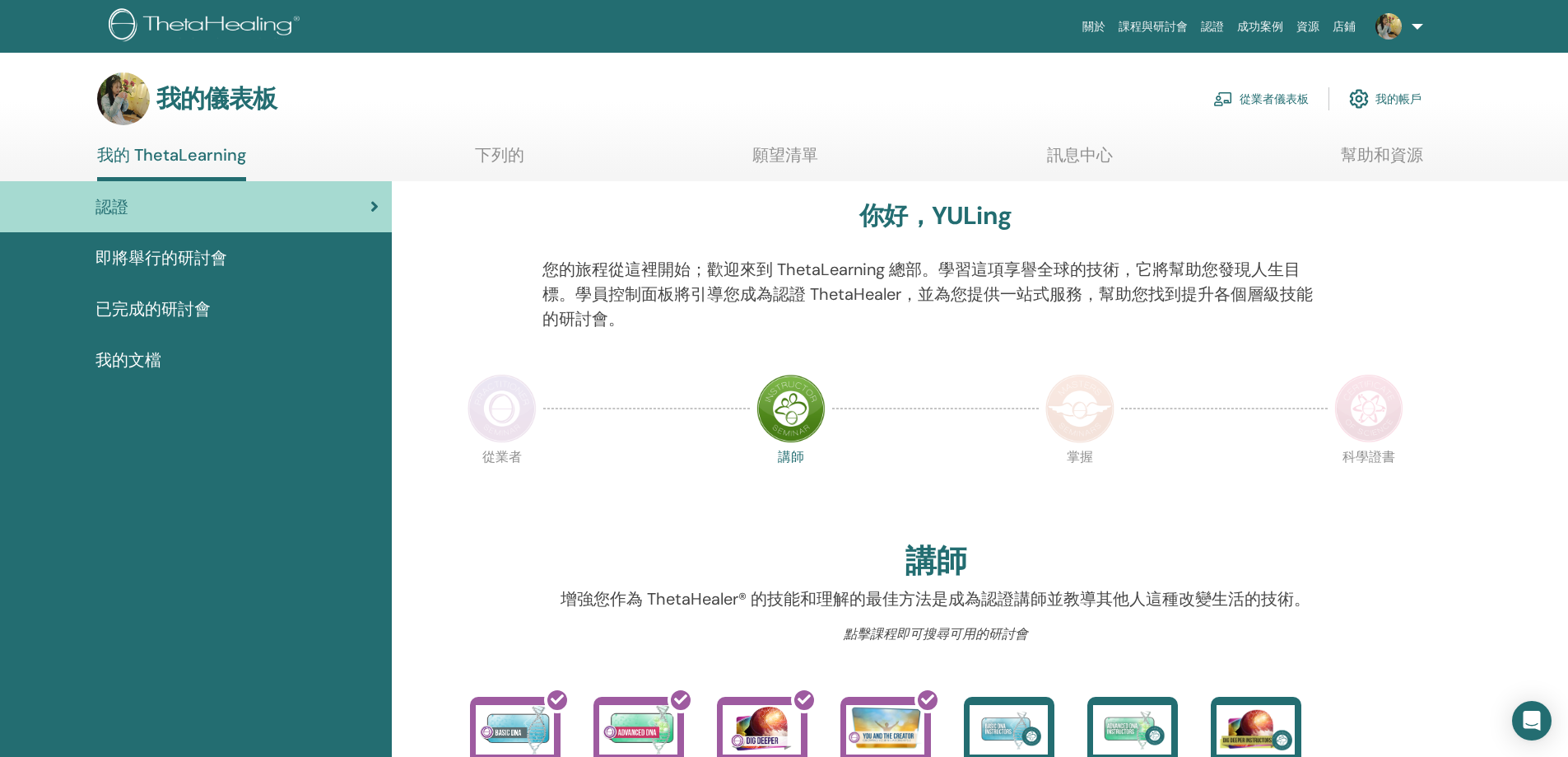
click at [1399, 103] on font "我的帳戶" at bounding box center [1398, 99] width 46 height 15
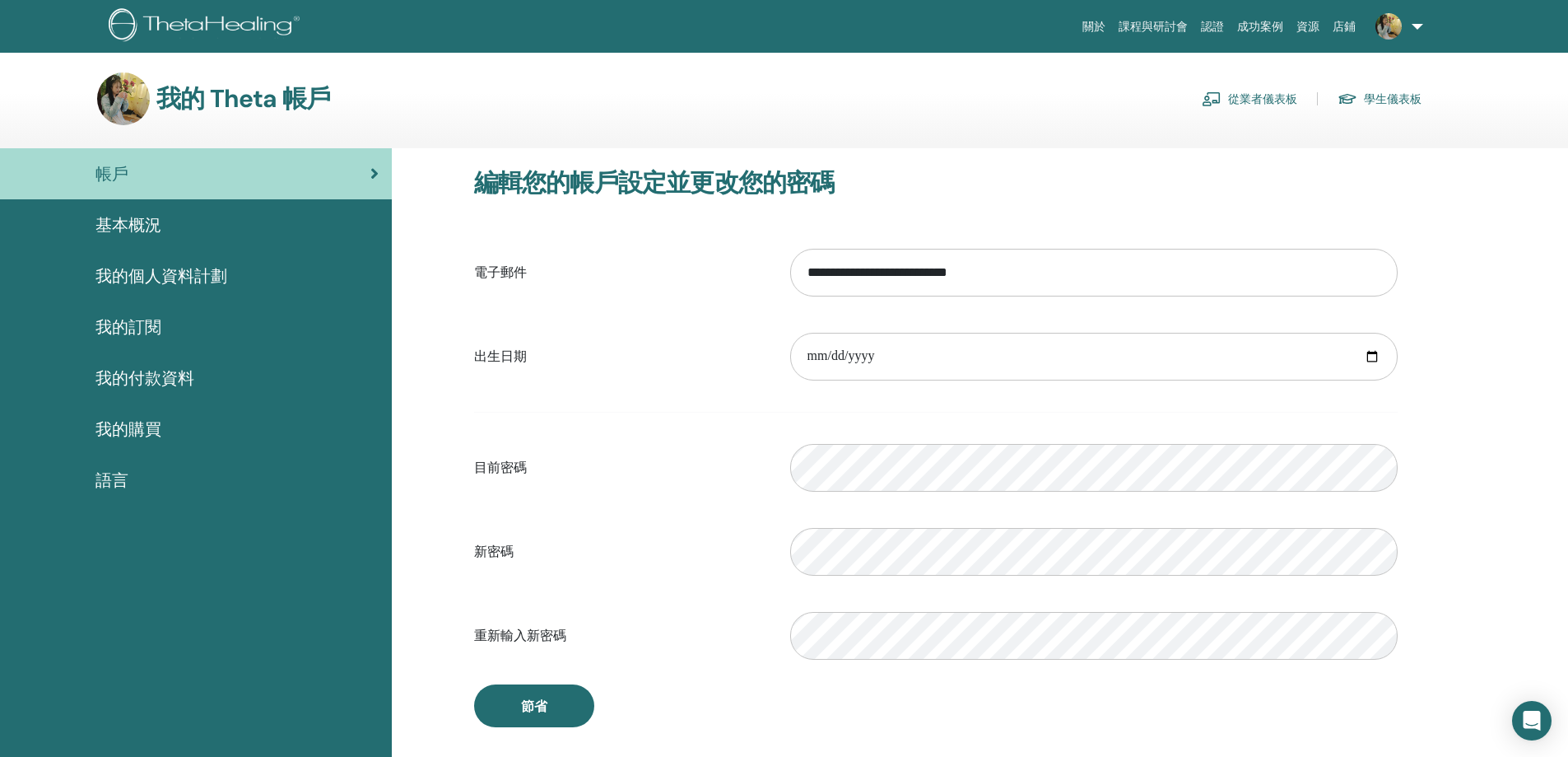
click at [187, 19] on img at bounding box center [207, 26] width 197 height 37
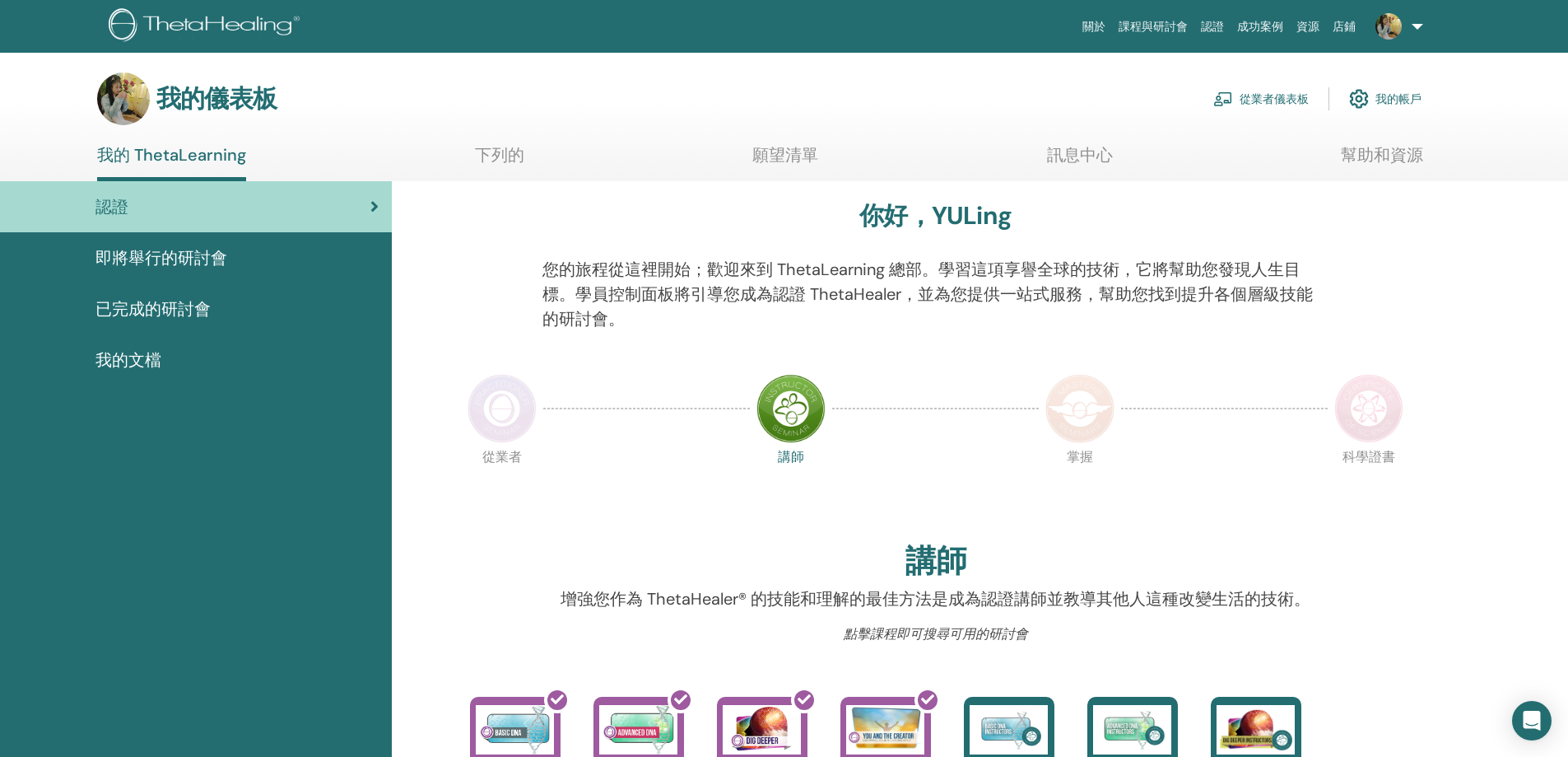
click at [636, 518] on div "從業者 講師 掌握 科學證書" at bounding box center [936, 490] width 948 height 89
click at [582, 483] on div "從業者 講師 掌握 科學證書" at bounding box center [936, 490] width 948 height 89
click at [241, 231] on link "認證" at bounding box center [196, 207] width 392 height 51
click at [225, 255] on font "即將舉行的研討會" at bounding box center [161, 258] width 132 height 21
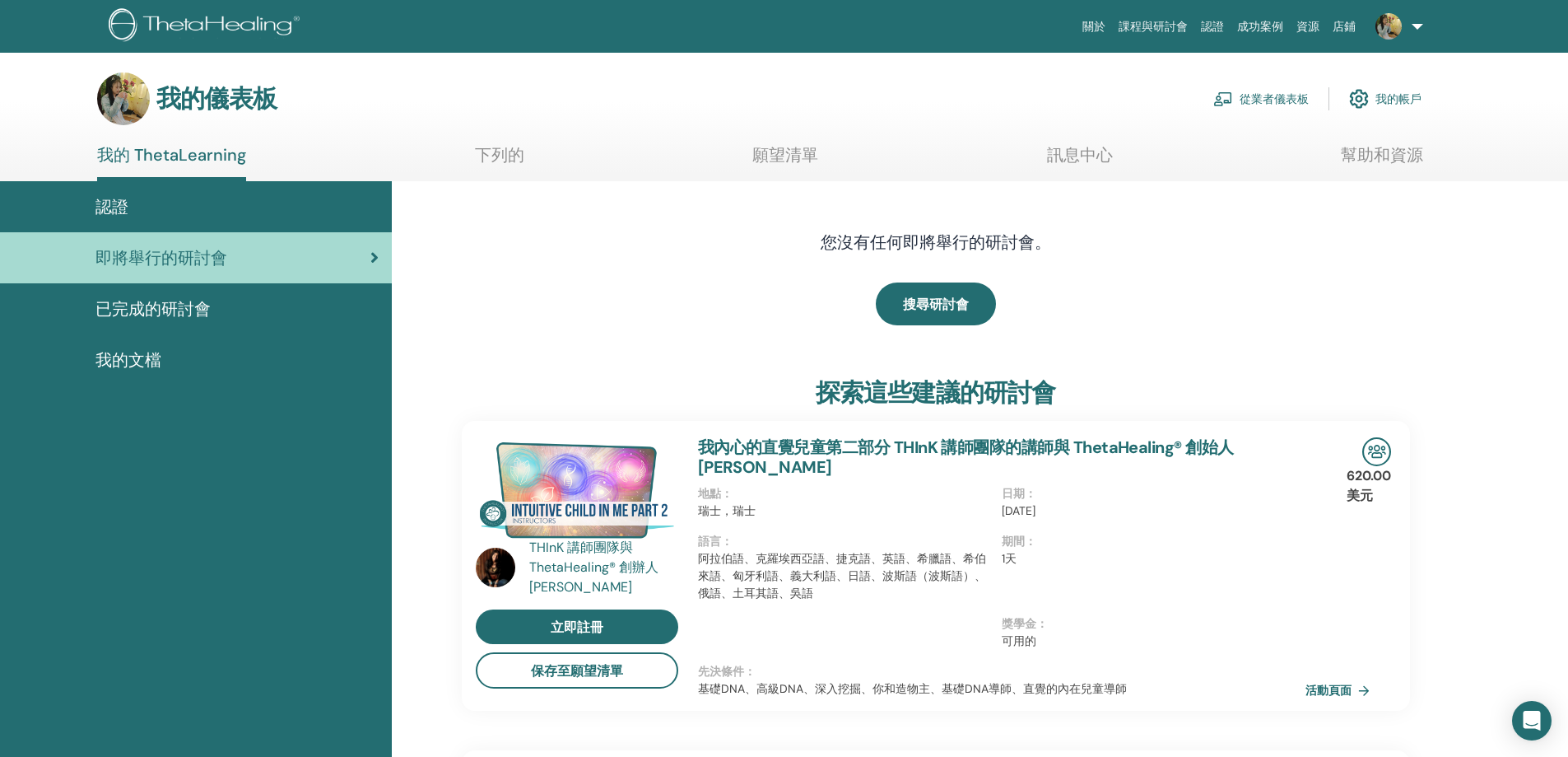
click at [638, 328] on div "搜尋研討會" at bounding box center [936, 303] width 948 height 82
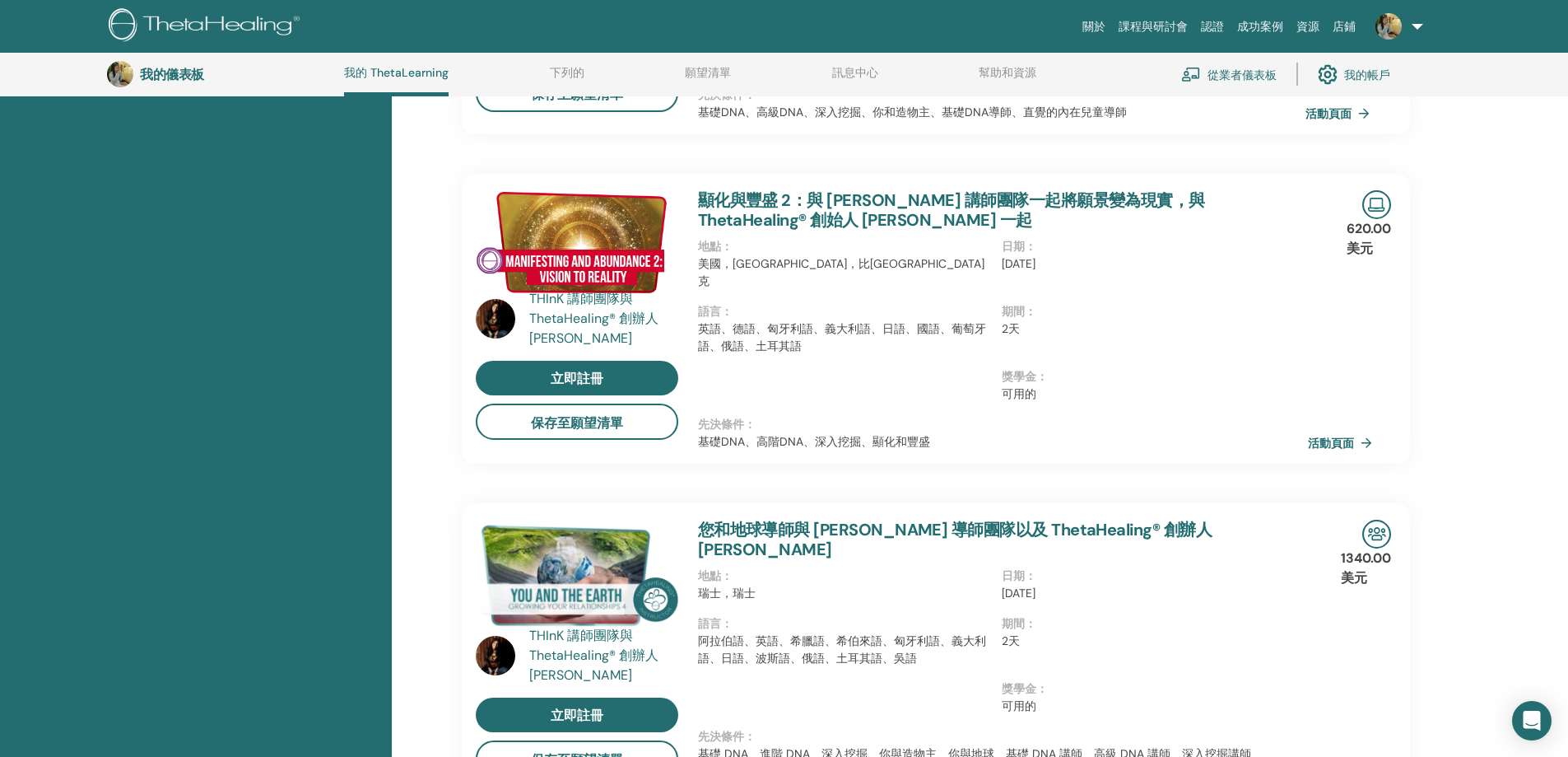
click at [1340, 436] on font "活動頁面" at bounding box center [1331, 443] width 46 height 15
